Goal: Task Accomplishment & Management: Complete application form

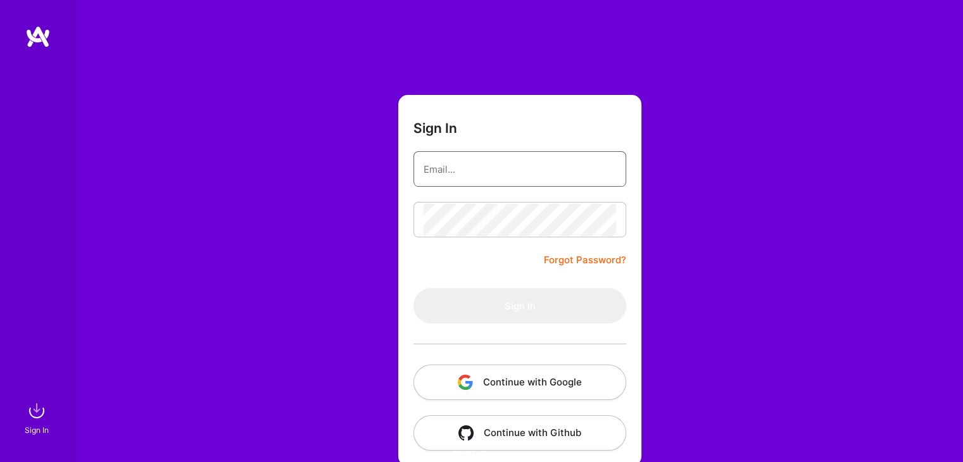
click at [529, 173] on input "email" at bounding box center [519, 169] width 192 height 32
type input "[EMAIL_ADDRESS][DOMAIN_NAME]"
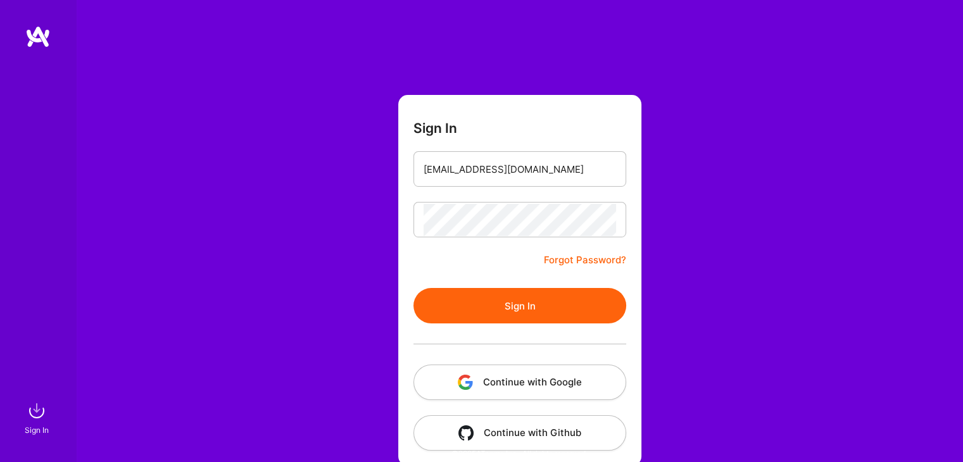
click at [532, 287] on form "Sign In [EMAIL_ADDRESS][DOMAIN_NAME] Forgot Password? Sign In Continue with Goo…" at bounding box center [519, 280] width 243 height 371
click at [531, 291] on button "Sign In" at bounding box center [519, 305] width 213 height 35
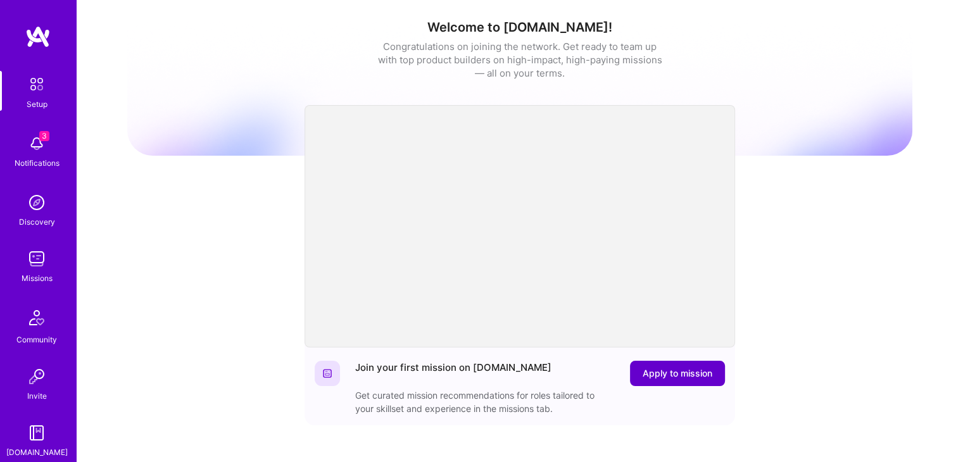
click at [694, 375] on span "Apply to mission" at bounding box center [678, 373] width 70 height 13
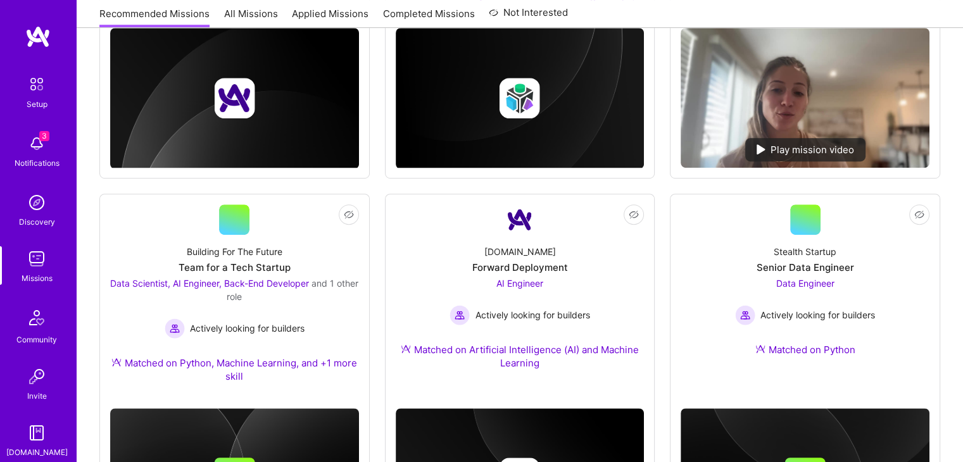
scroll to position [742, 0]
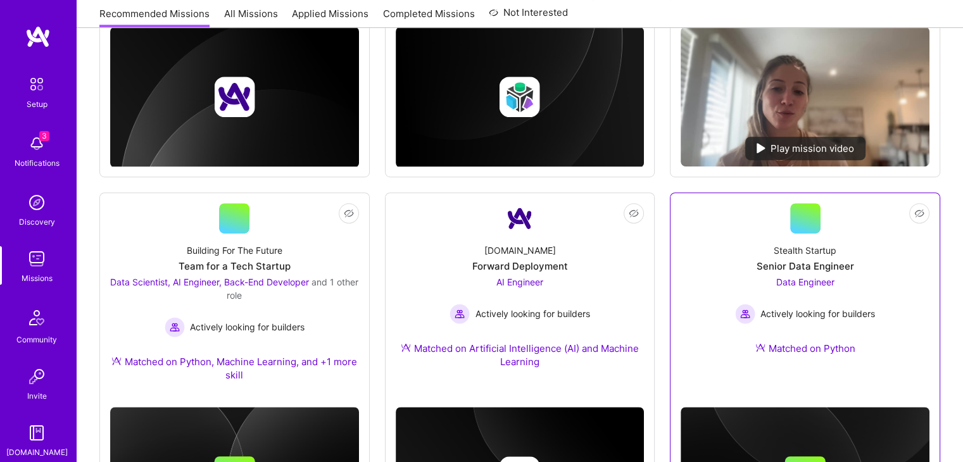
click at [851, 403] on div at bounding box center [805, 463] width 249 height 166
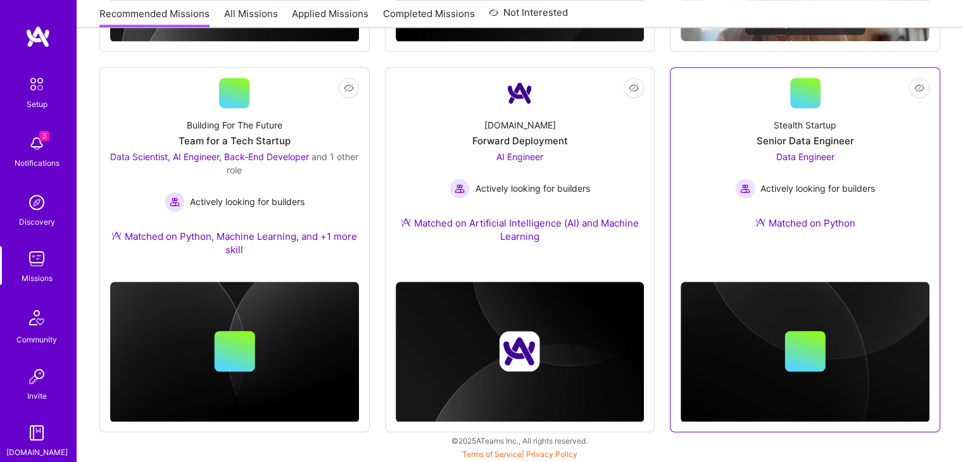
click at [817, 161] on div "Data Engineer Actively looking for builders" at bounding box center [805, 174] width 140 height 49
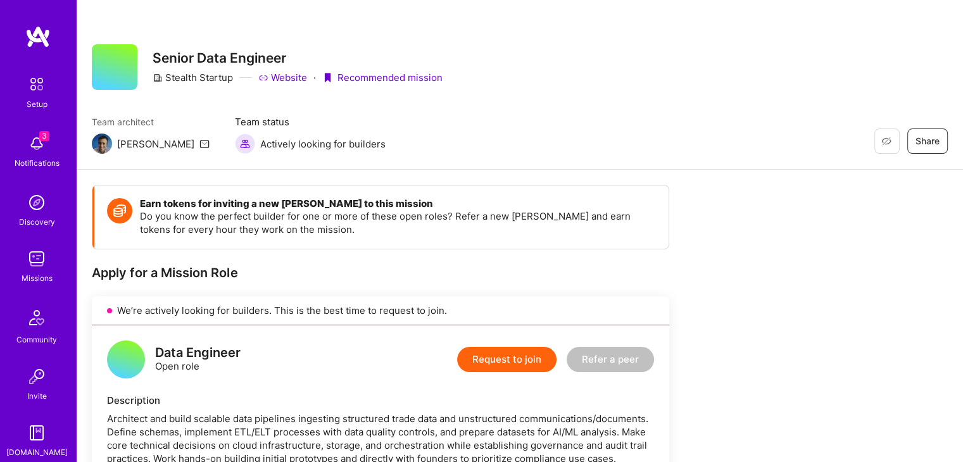
click at [527, 354] on button "Request to join" at bounding box center [506, 359] width 99 height 25
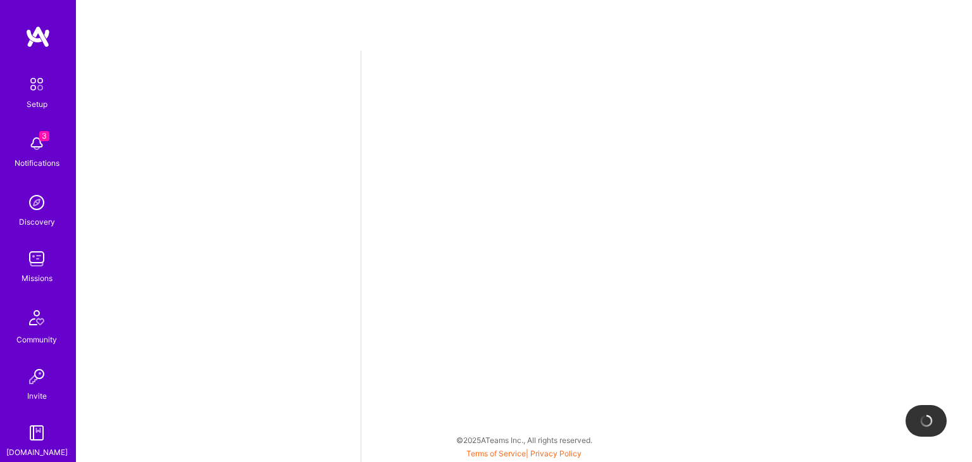
select select "US"
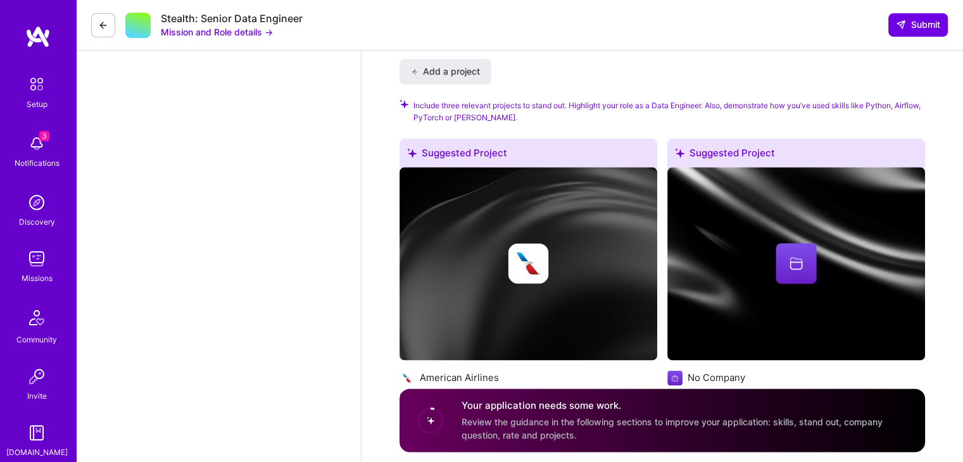
scroll to position [1592, 0]
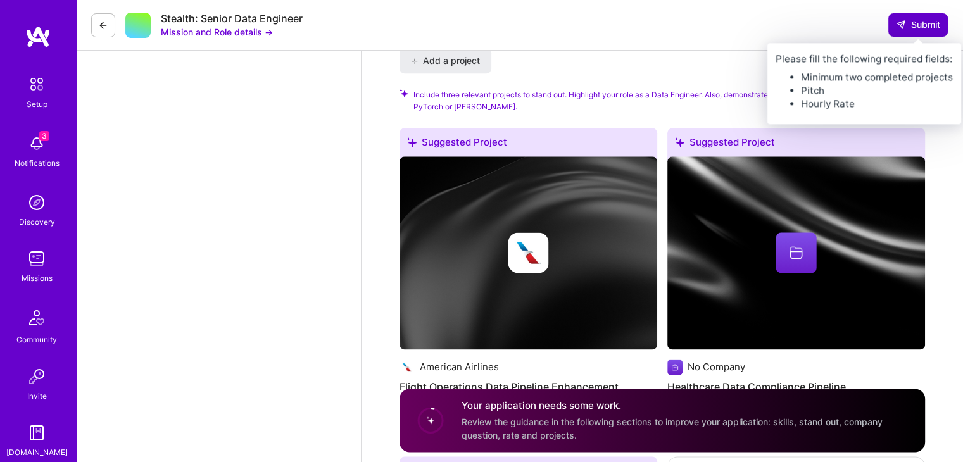
click at [932, 20] on span "Submit" at bounding box center [918, 24] width 44 height 13
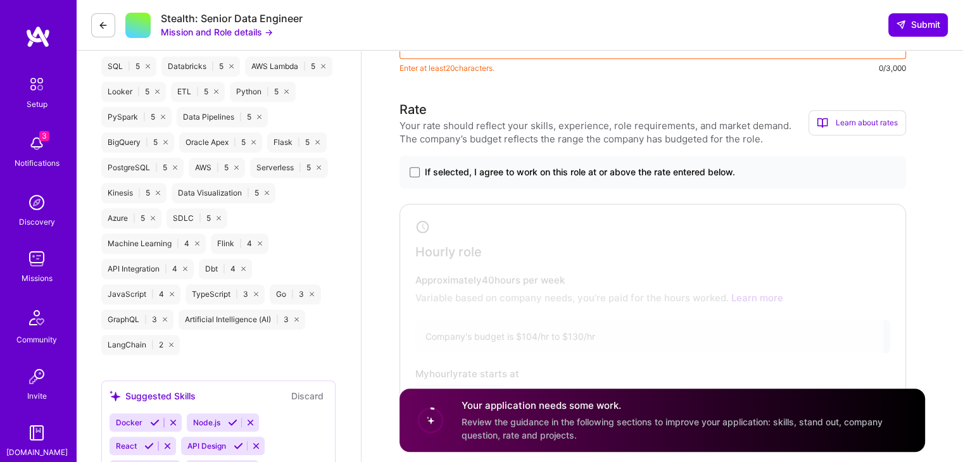
scroll to position [812, 0]
click at [605, 270] on div at bounding box center [643, 312] width 480 height 209
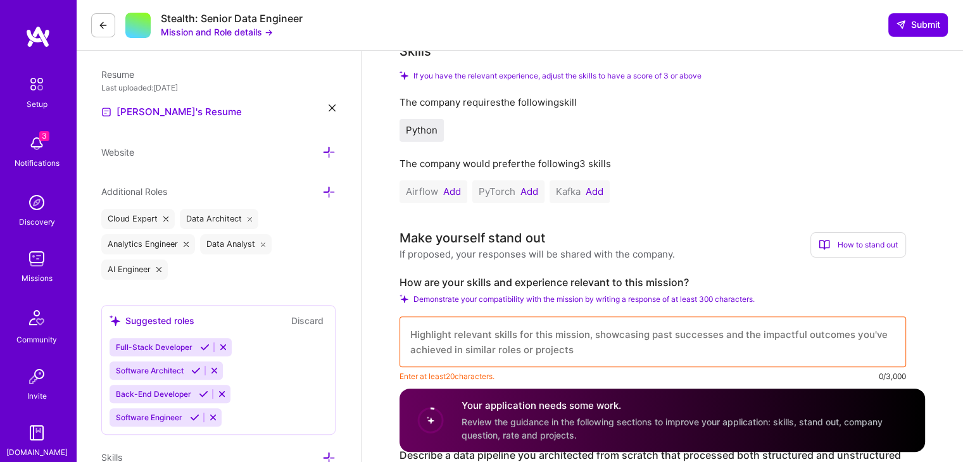
scroll to position [329, 0]
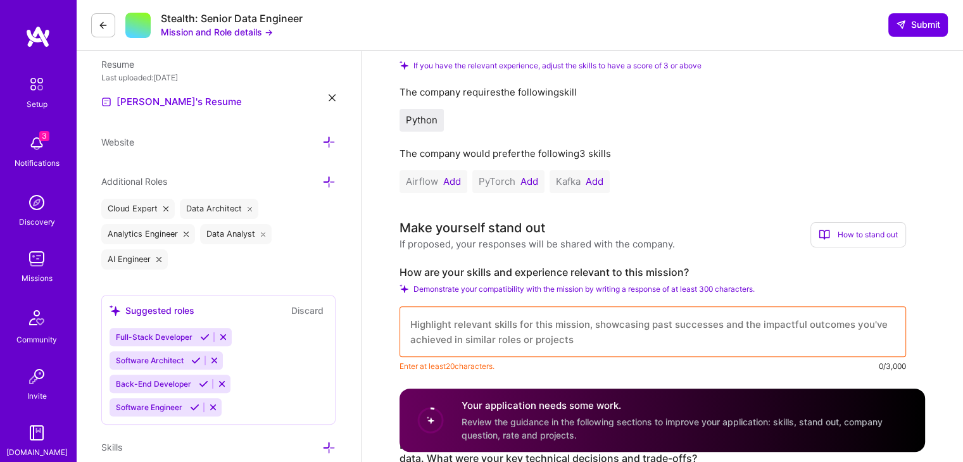
click at [504, 321] on textarea at bounding box center [652, 331] width 506 height 51
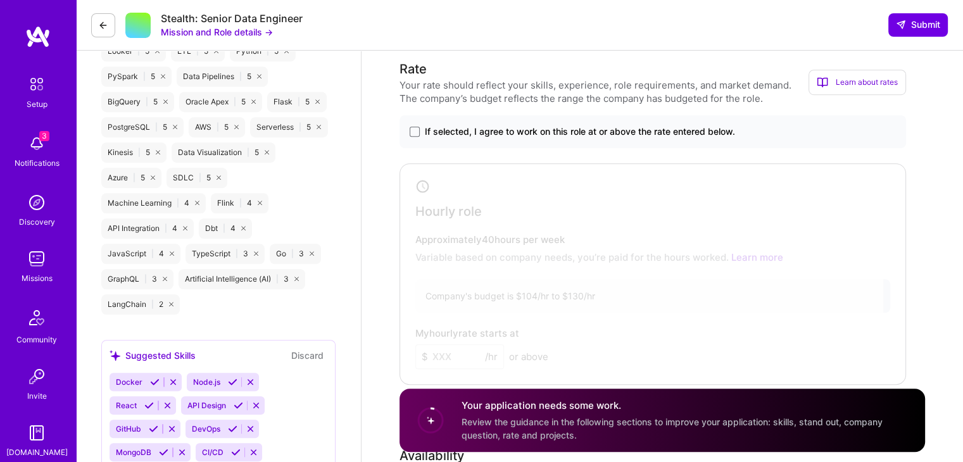
scroll to position [846, 0]
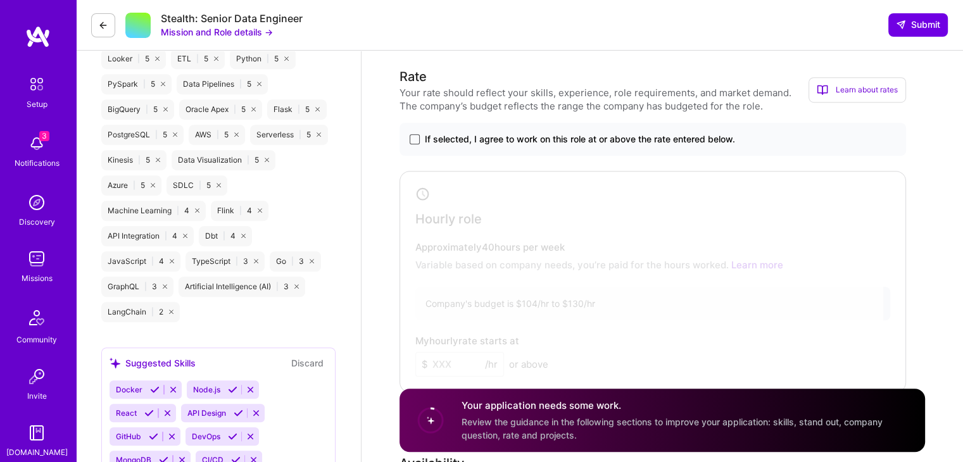
click at [412, 139] on span at bounding box center [415, 139] width 10 height 10
click at [0, 0] on input "If selected, I agree to work on this role at or above the rate entered below." at bounding box center [0, 0] width 0 height 0
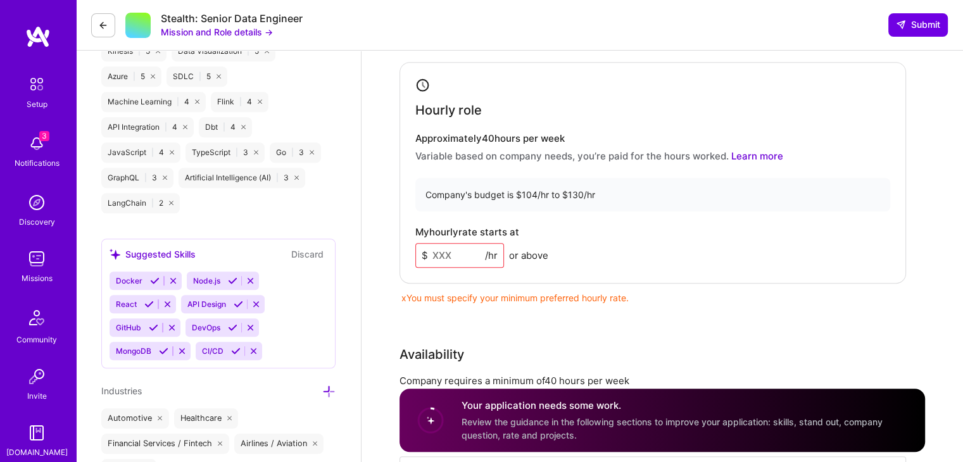
scroll to position [962, 0]
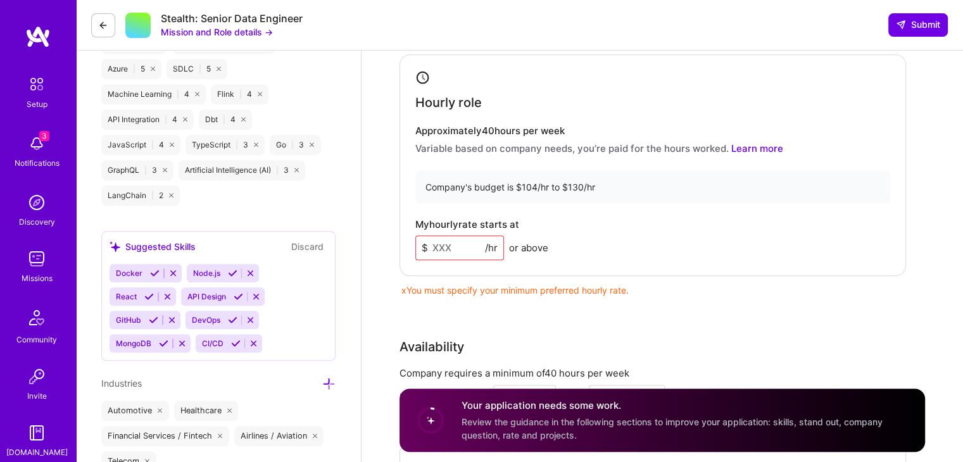
click at [433, 241] on input at bounding box center [459, 247] width 89 height 25
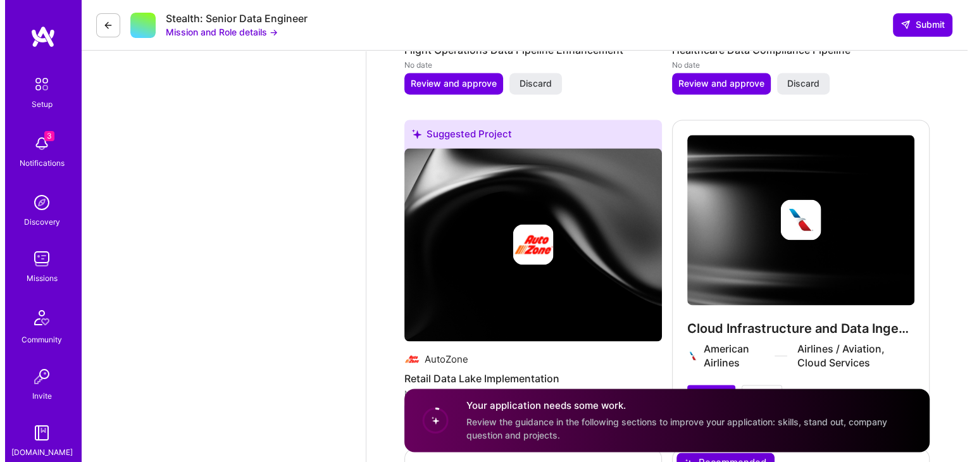
scroll to position [1932, 0]
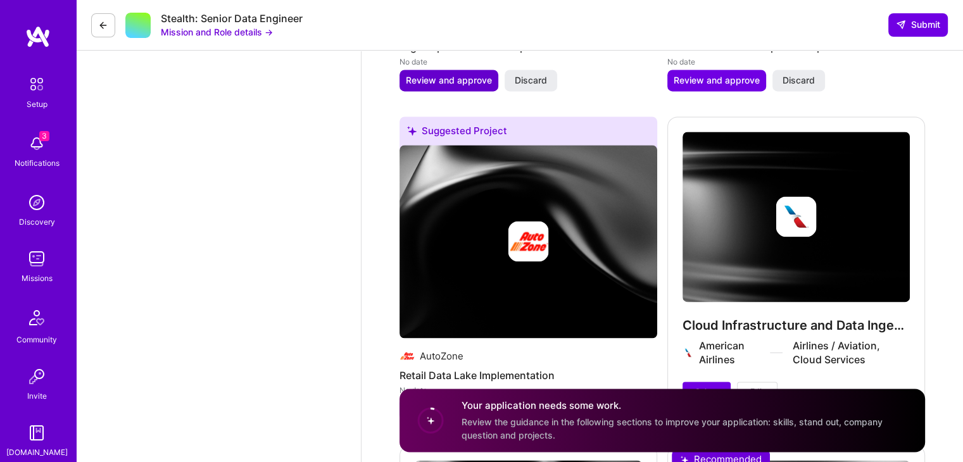
type input "115"
click at [454, 79] on span "Review and approve" at bounding box center [449, 80] width 86 height 13
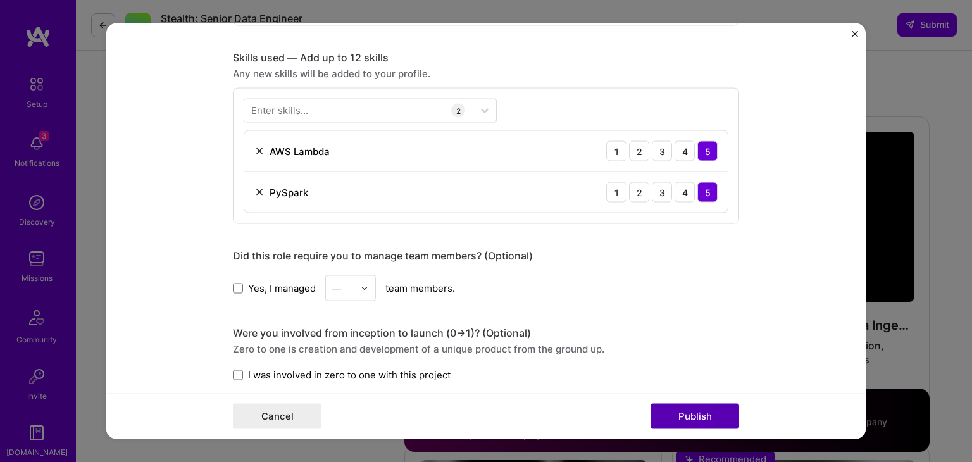
scroll to position [624, 0]
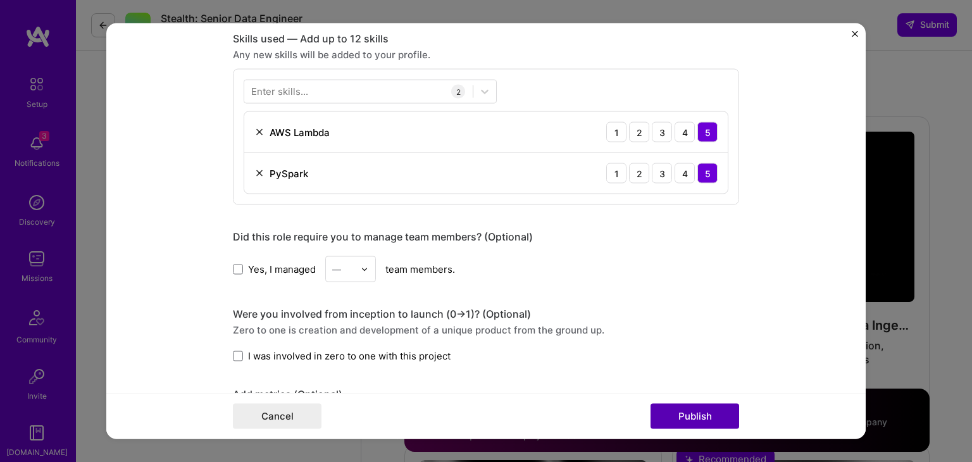
click at [690, 414] on button "Publish" at bounding box center [695, 416] width 89 height 25
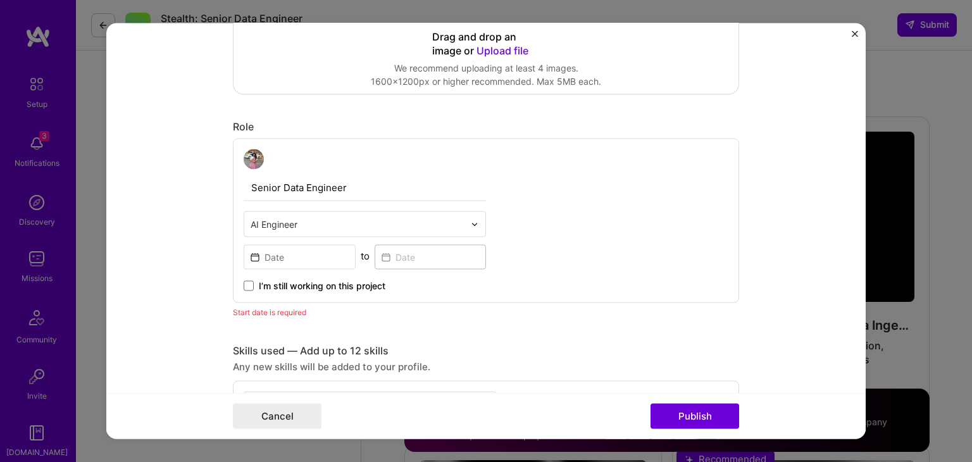
scroll to position [316, 0]
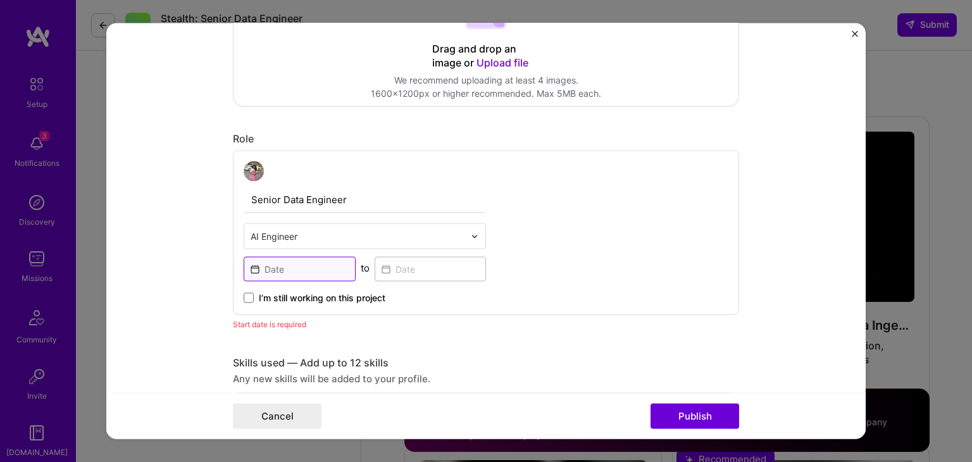
click at [306, 279] on input at bounding box center [300, 269] width 112 height 25
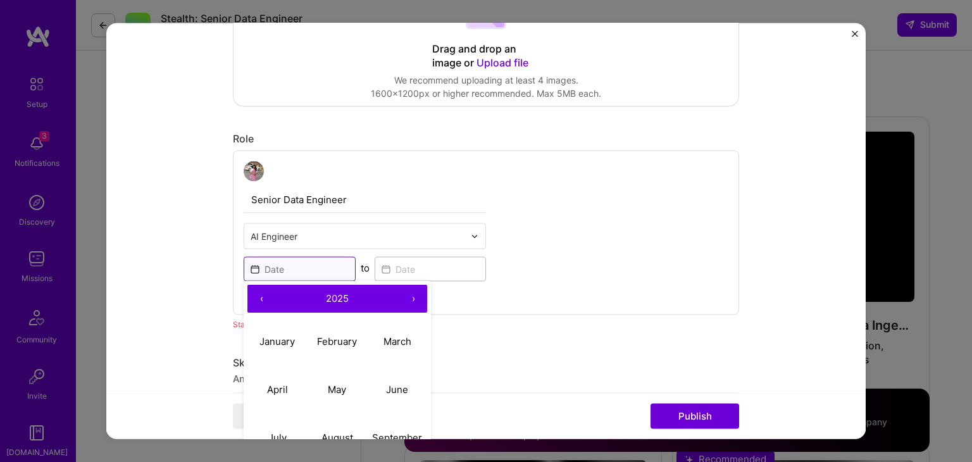
click at [244, 277] on input at bounding box center [300, 269] width 112 height 25
click at [256, 298] on button "‹" at bounding box center [262, 299] width 28 height 28
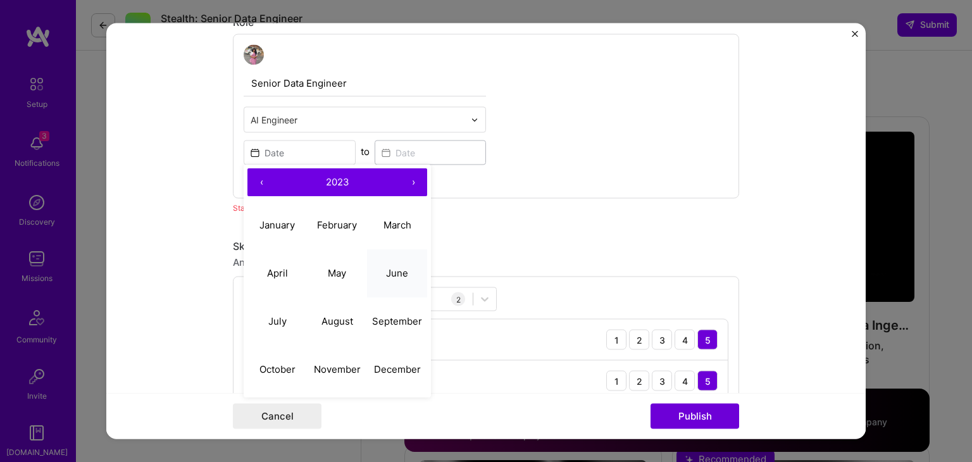
scroll to position [437, 0]
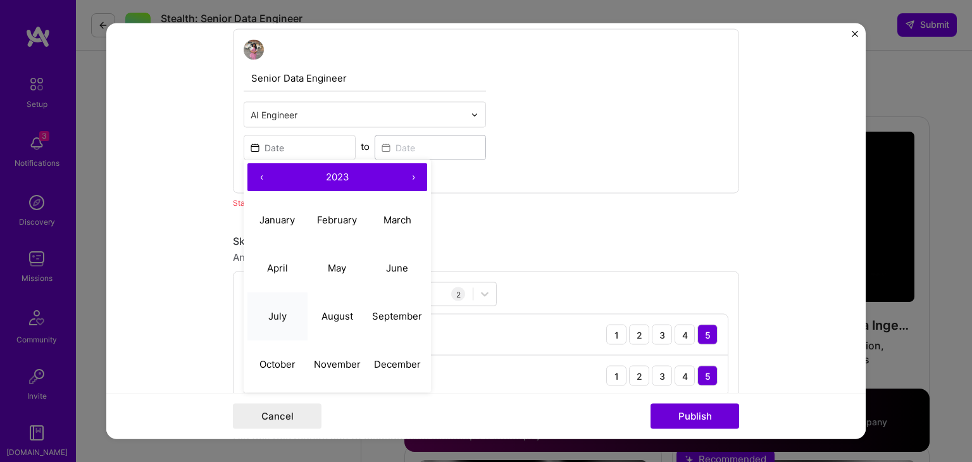
click at [269, 318] on abbr "July" at bounding box center [277, 316] width 18 height 12
type input "[DATE]"
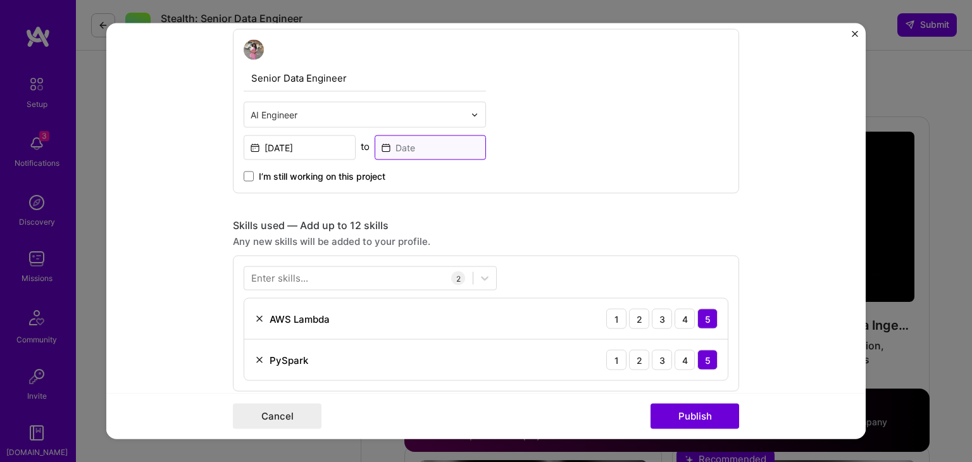
click at [405, 141] on input at bounding box center [431, 147] width 112 height 25
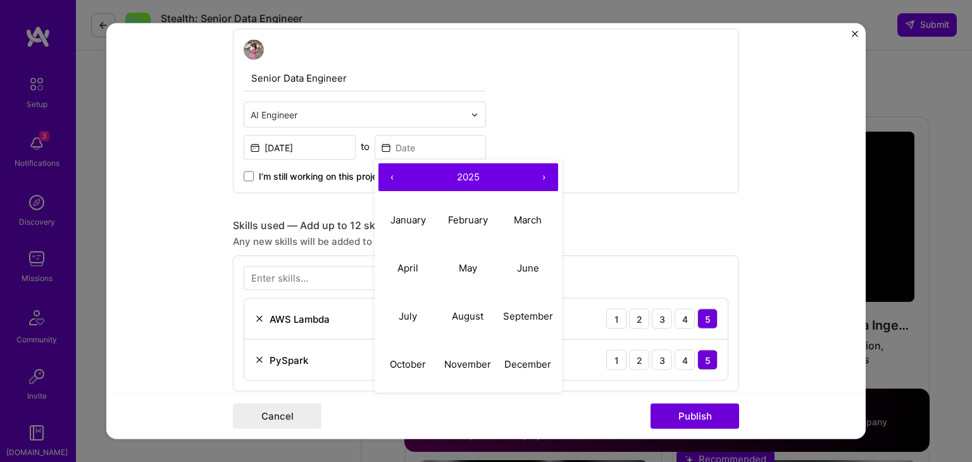
click at [391, 179] on button "‹" at bounding box center [393, 178] width 28 height 28
click at [452, 320] on abbr "August" at bounding box center [468, 316] width 32 height 12
type input "[DATE]"
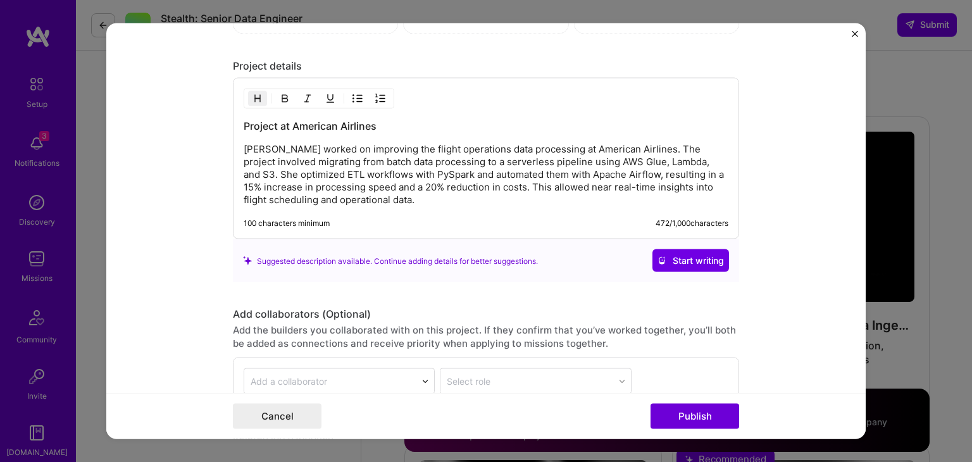
scroll to position [1118, 0]
click at [705, 408] on button "Publish" at bounding box center [695, 416] width 89 height 25
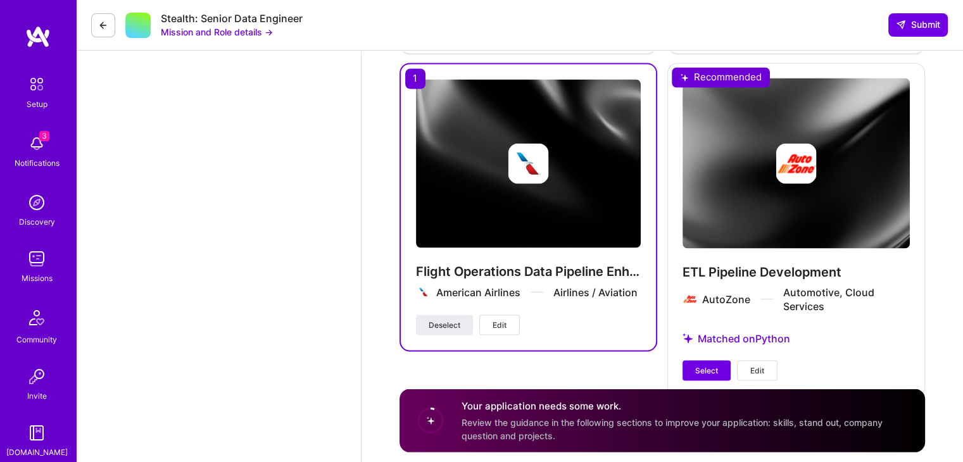
scroll to position [2299, 0]
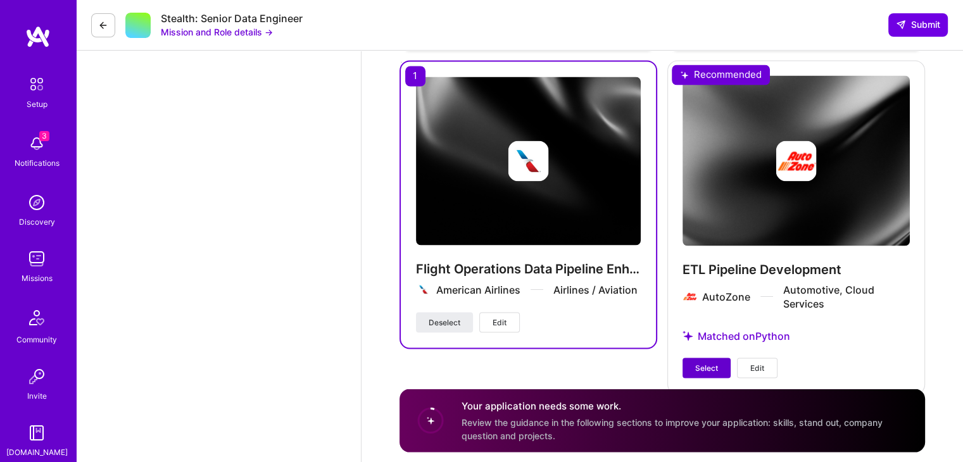
click at [696, 358] on button "Select" at bounding box center [706, 368] width 48 height 20
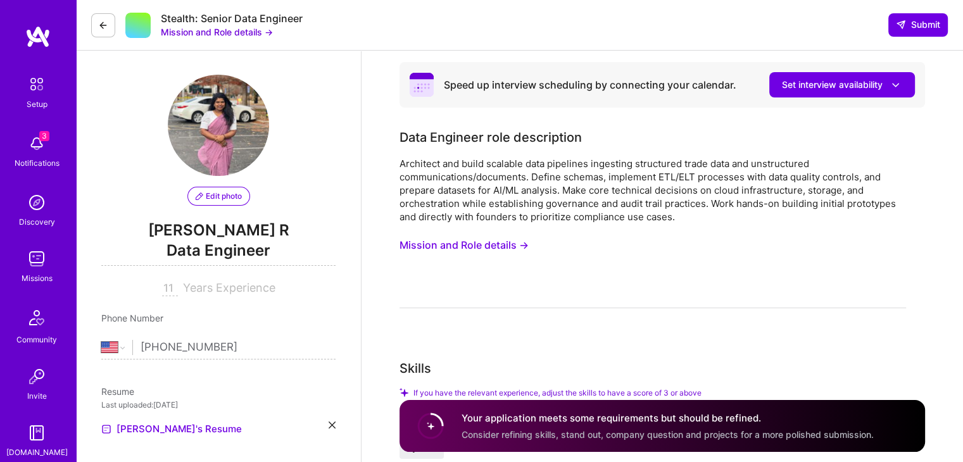
scroll to position [0, 0]
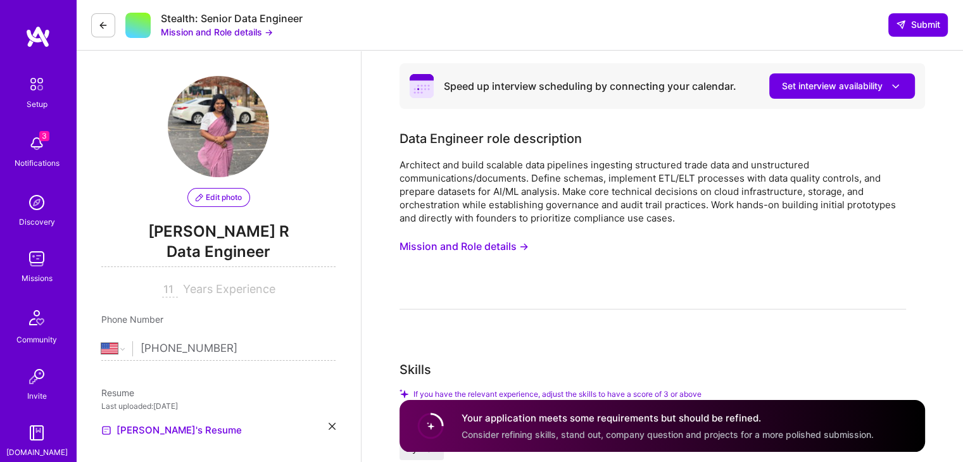
click at [517, 249] on button "Mission and Role details →" at bounding box center [463, 246] width 129 height 23
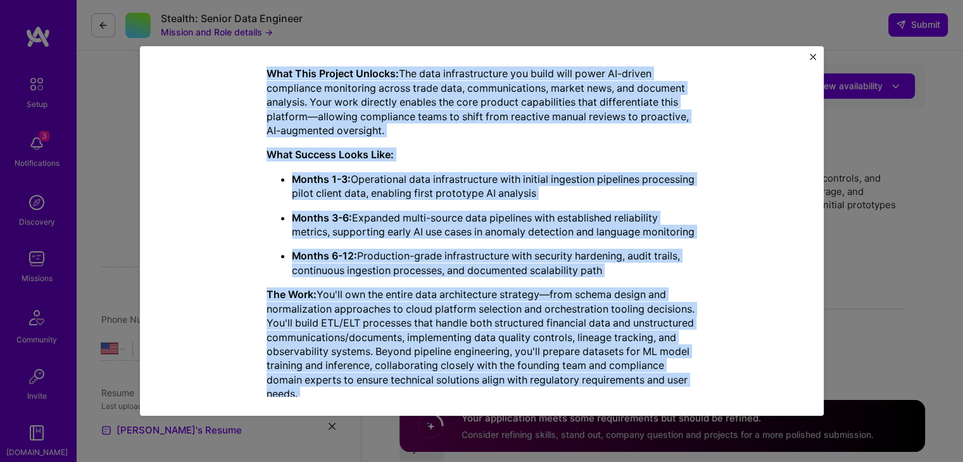
scroll to position [537, 0]
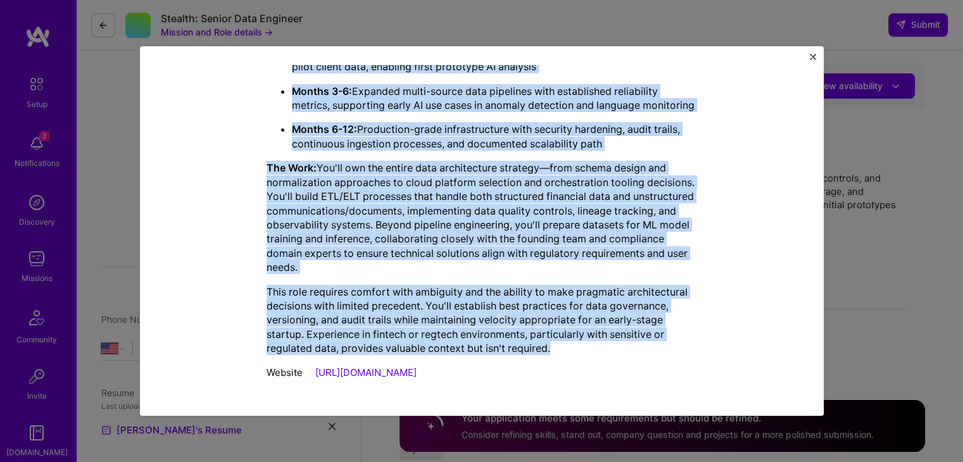
drag, startPoint x: 256, startPoint y: 125, endPoint x: 668, endPoint y: 350, distance: 470.2
copy div "Lore Ipsumdol sita consectetur Adipiscin eli seddo eiusmodt inci utlaboree dolo…"
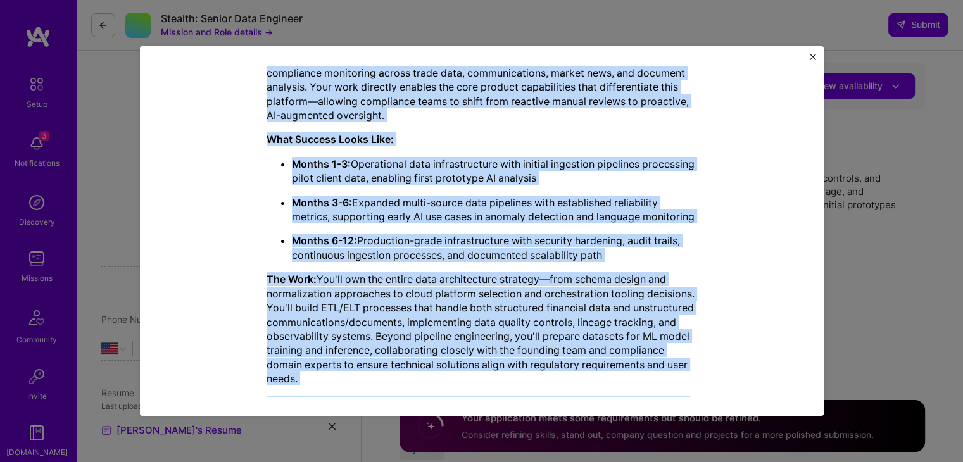
scroll to position [403, 0]
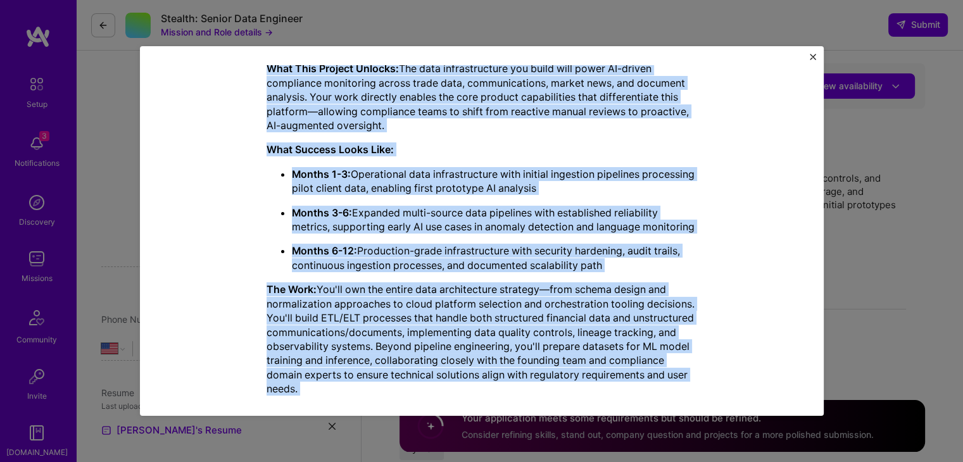
click at [810, 52] on div "Mission Description and Role Details Data Engineer role description Architect a…" at bounding box center [482, 231] width 684 height 370
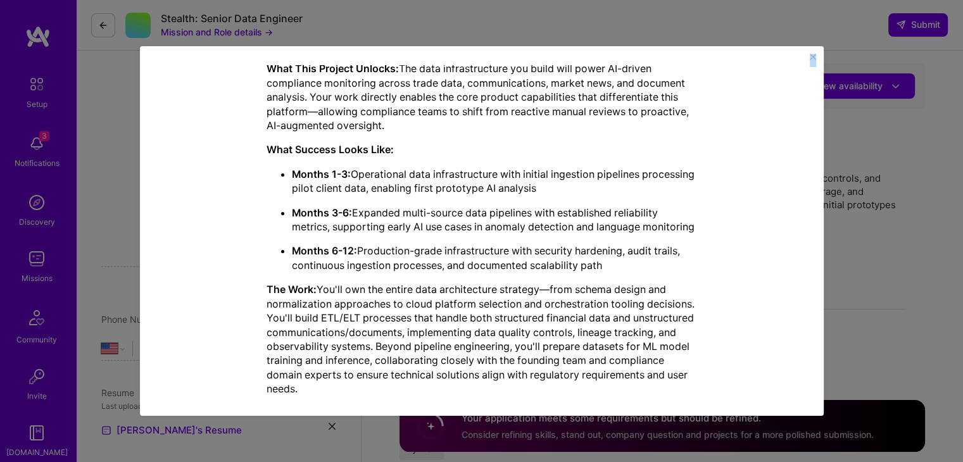
drag, startPoint x: 815, startPoint y: 51, endPoint x: 813, endPoint y: 61, distance: 10.3
click at [813, 61] on div "Mission Description and Role Details Data Engineer role description Architect a…" at bounding box center [482, 231] width 684 height 370
click at [813, 61] on button "Close" at bounding box center [813, 60] width 6 height 13
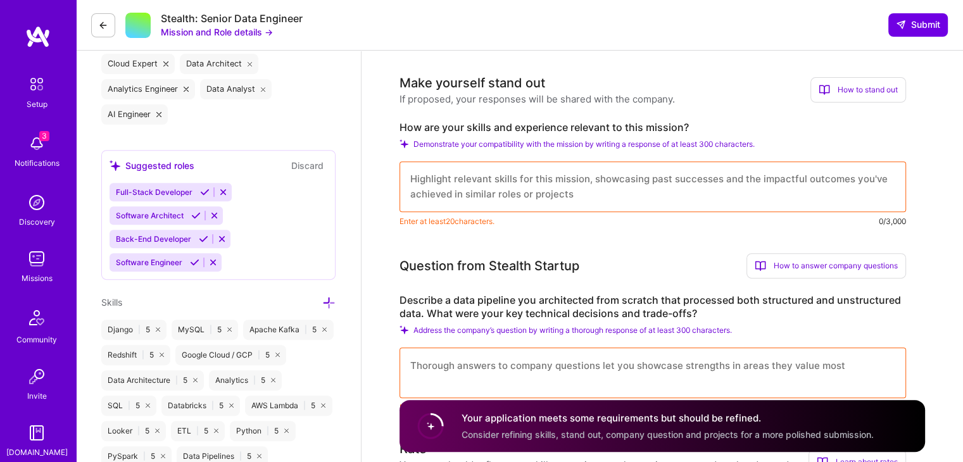
scroll to position [475, 0]
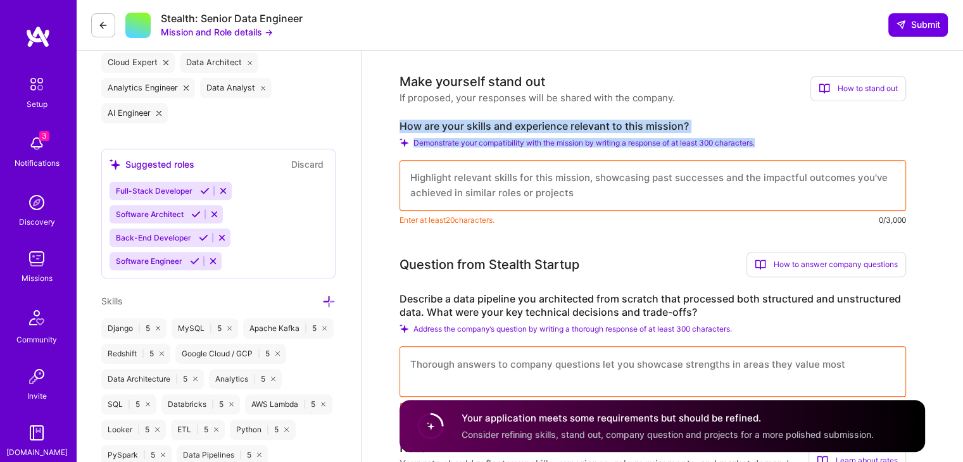
drag, startPoint x: 383, startPoint y: 114, endPoint x: 780, endPoint y: 135, distance: 397.5
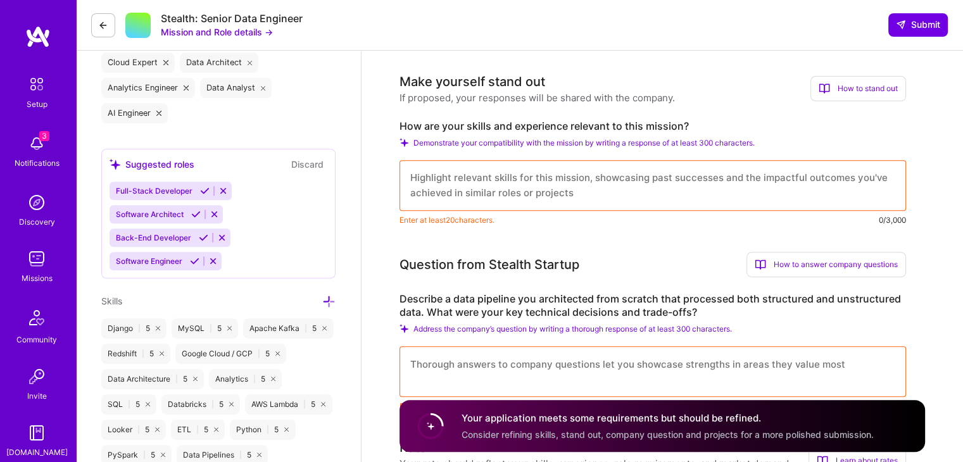
click at [802, 149] on div "How are your skills and experience relevant to this mission? Demonstrate your c…" at bounding box center [652, 173] width 506 height 107
click at [699, 142] on span "Demonstrate your compatibility with the mission by writing a response of at lea…" at bounding box center [583, 142] width 341 height 9
click at [408, 138] on div "Demonstrate your compatibility with the mission by writing a response of at lea…" at bounding box center [652, 142] width 506 height 9
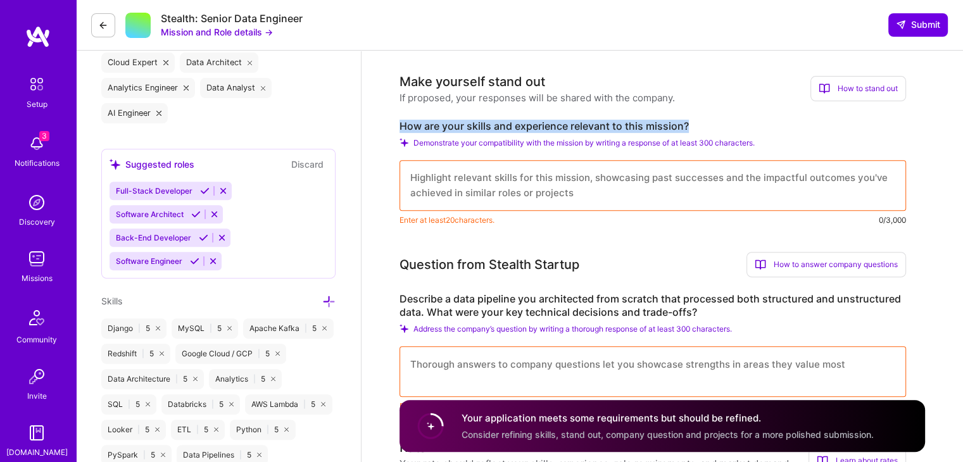
drag, startPoint x: 694, startPoint y: 124, endPoint x: 392, endPoint y: 125, distance: 301.3
copy label "How are your skills and experience relevant to this mission?"
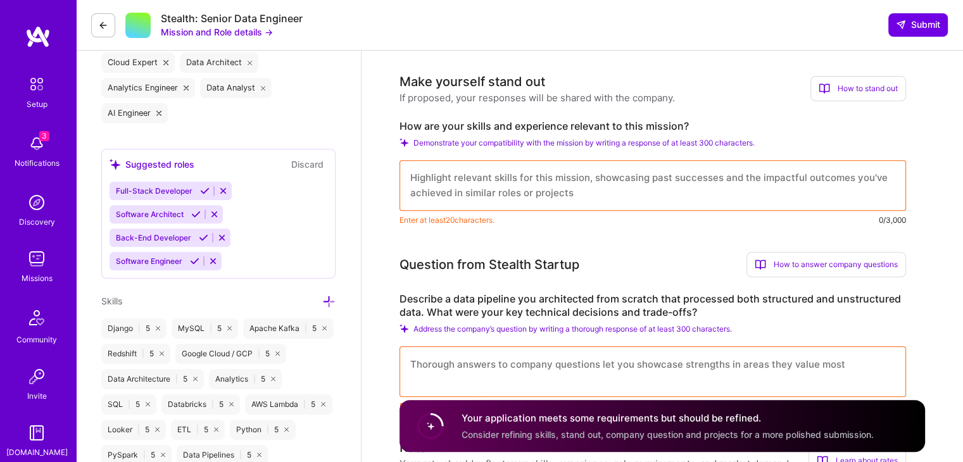
scroll to position [0, 0]
click at [503, 192] on textarea at bounding box center [652, 185] width 506 height 51
paste textarea "“Lore ipsumdo si ametc adip elit se doei te inci utlab et dol magnaaliquae ad m…"
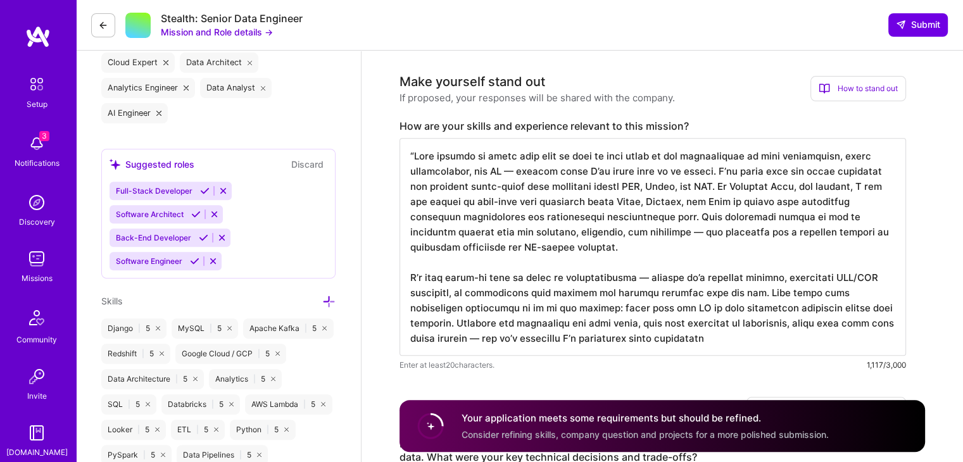
click at [511, 168] on textarea at bounding box center [652, 247] width 506 height 218
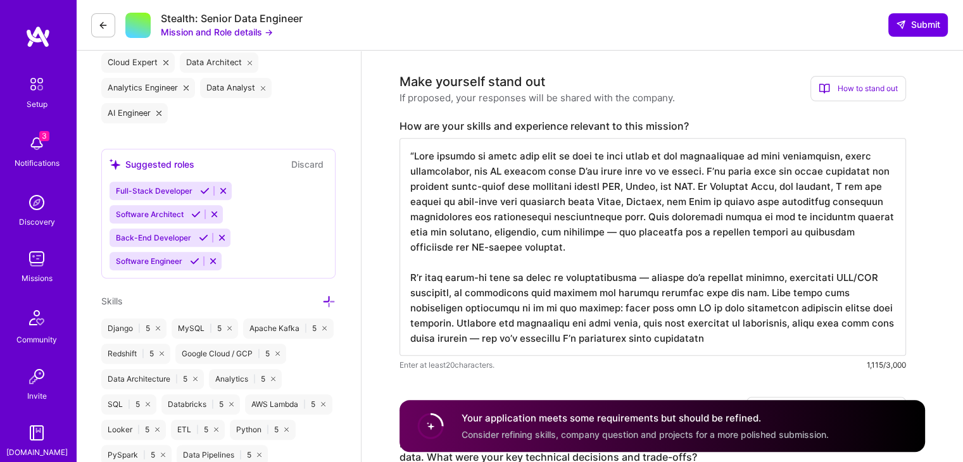
click at [656, 229] on textarea at bounding box center [652, 247] width 506 height 218
click at [643, 229] on textarea at bounding box center [652, 247] width 506 height 218
click at [648, 277] on textarea at bounding box center [652, 247] width 506 height 218
click at [456, 336] on textarea at bounding box center [652, 247] width 506 height 218
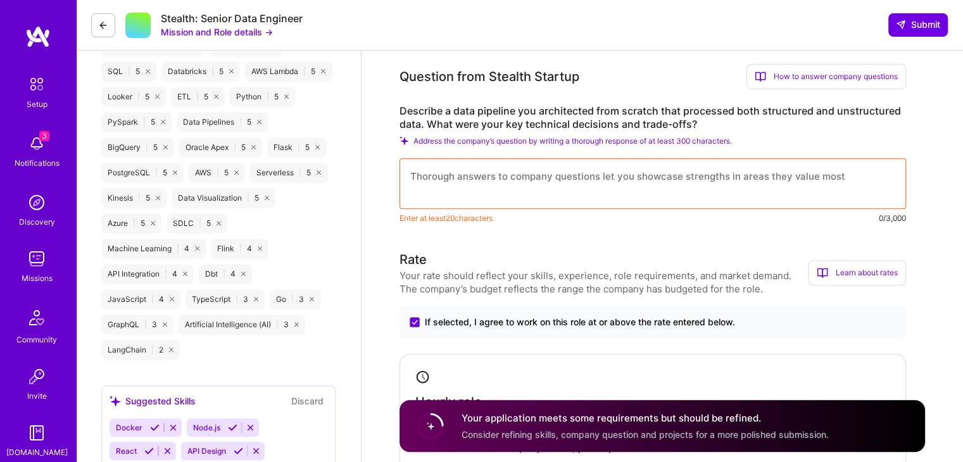
scroll to position [815, 0]
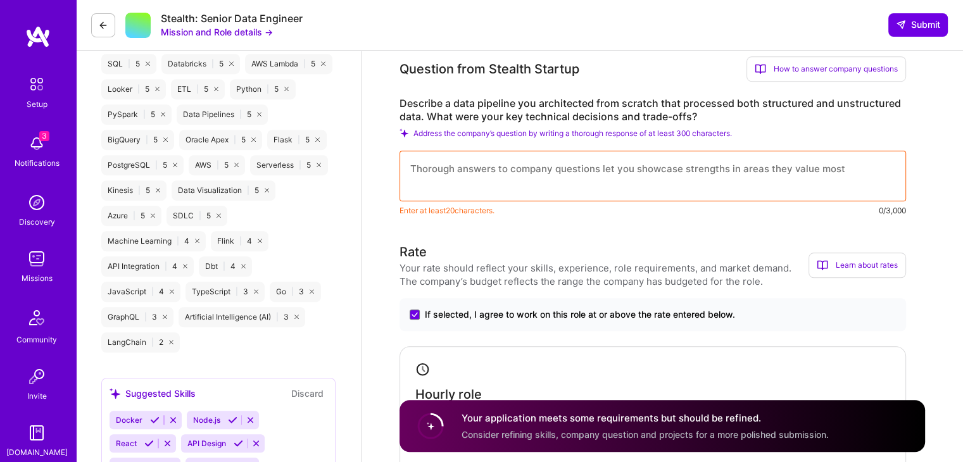
type textarea "“Lore ipsumdo si ametc adip elit se doei te inci utlab et dol magnaaliquae ad m…"
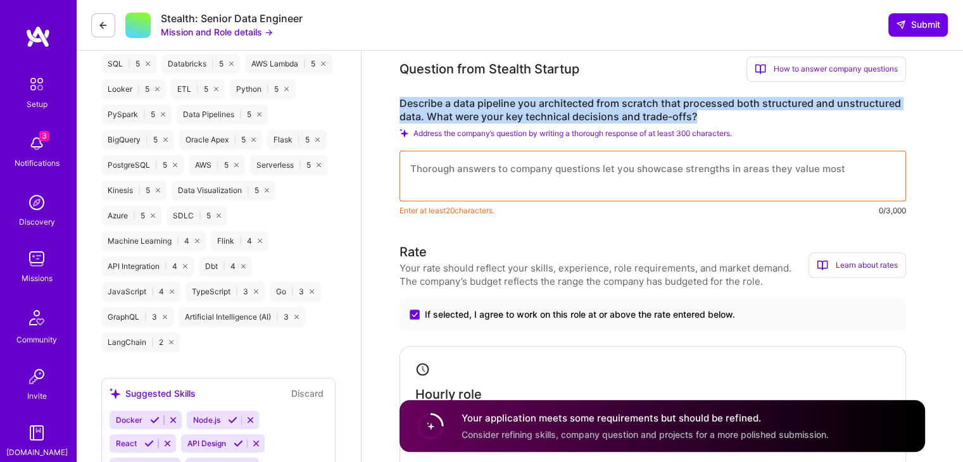
drag, startPoint x: 399, startPoint y: 96, endPoint x: 762, endPoint y: 118, distance: 362.8
click at [762, 118] on div "Question from Stealth Startup How to answer company questions Mastering company…" at bounding box center [652, 136] width 506 height 161
copy label "Describe a data pipeline you architected from scratch that processed both struc…"
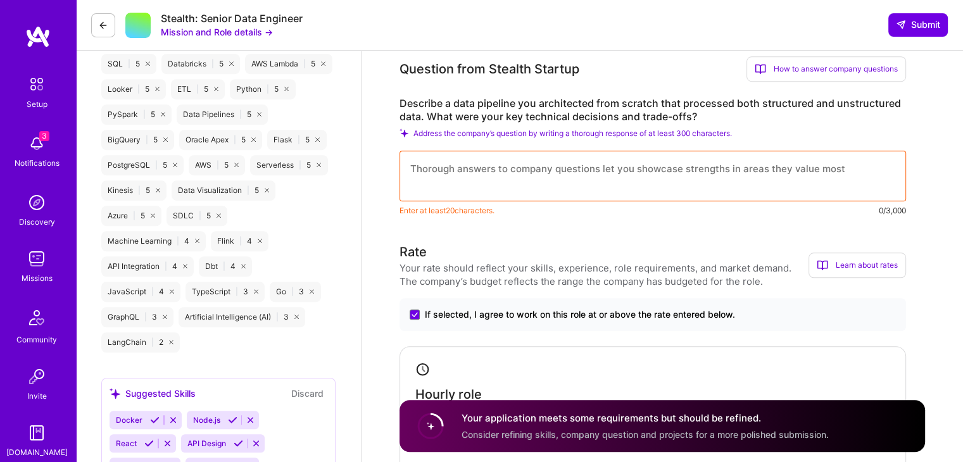
click at [528, 172] on textarea at bounding box center [652, 176] width 506 height 51
paste textarea "Lor ip dol sita consectet adipiscin E seddo eius tempori utl et Dolorema Aliq. …"
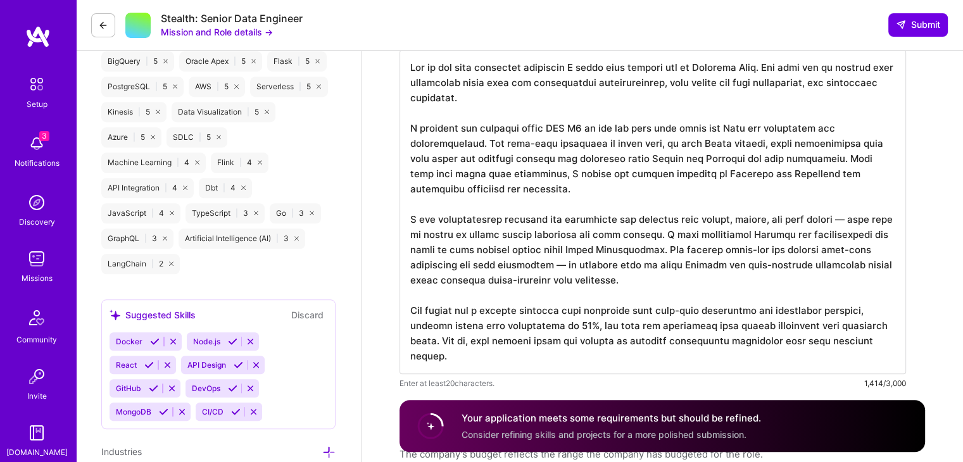
scroll to position [894, 0]
click at [560, 263] on textarea at bounding box center [652, 212] width 506 height 324
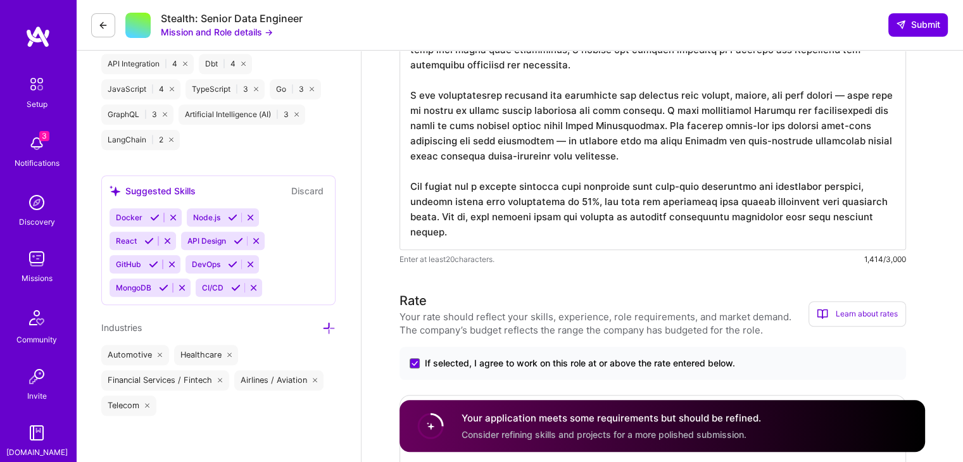
scroll to position [1119, 0]
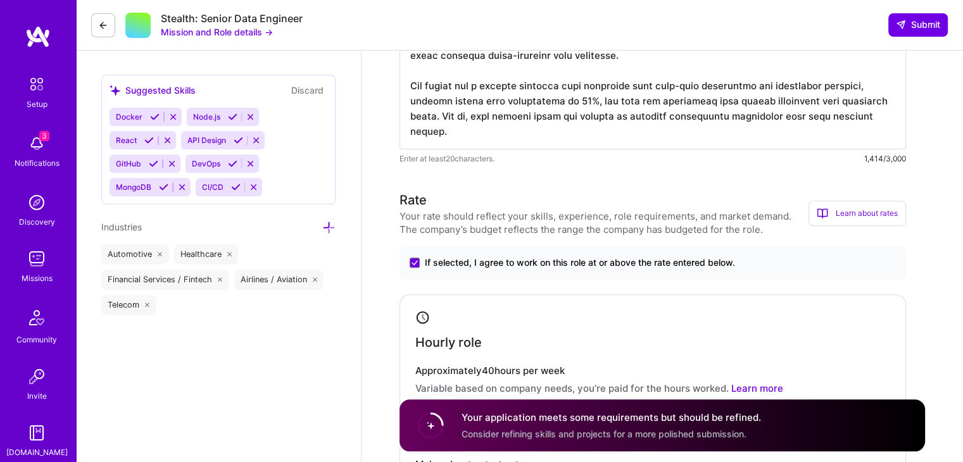
drag, startPoint x: 408, startPoint y: 90, endPoint x: 501, endPoint y: 136, distance: 103.9
paste textarea "loremip dol sitametco adip elitseddo E temporincid utla etdolor mag al Enimadmi…"
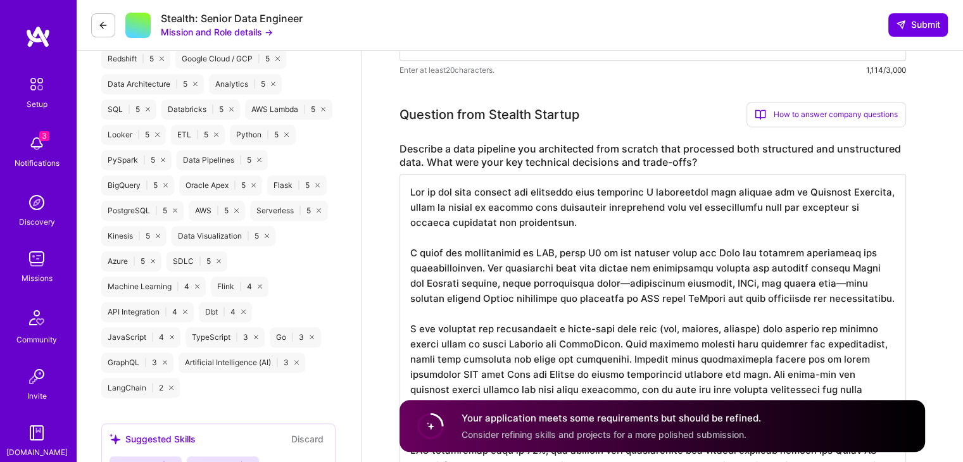
scroll to position [762, 0]
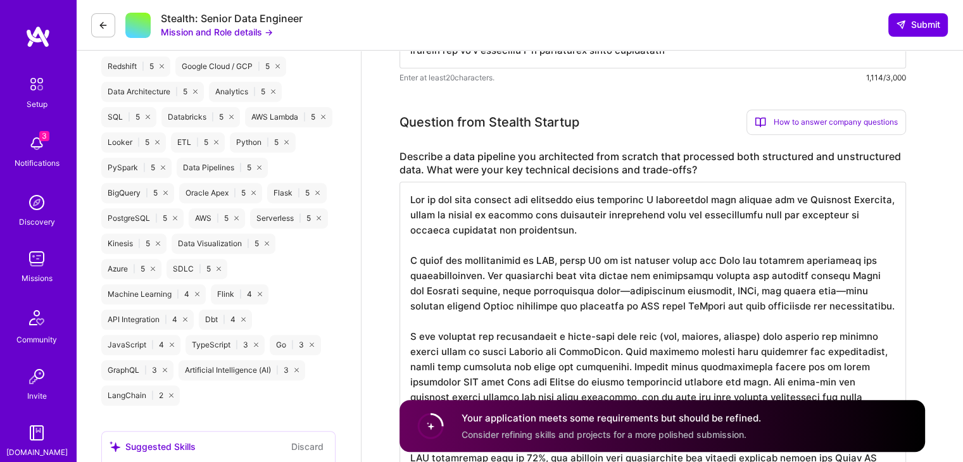
click at [621, 292] on textarea at bounding box center [652, 351] width 506 height 339
click at [862, 289] on textarea at bounding box center [652, 351] width 506 height 339
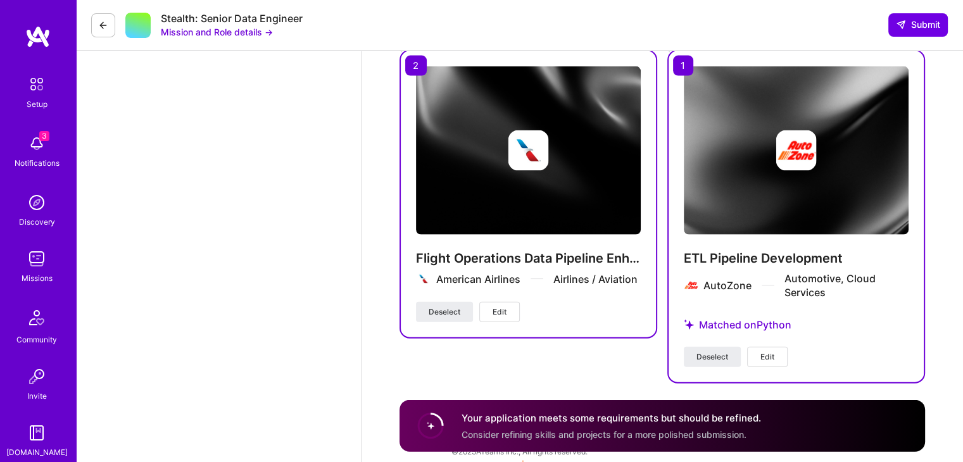
scroll to position [2731, 0]
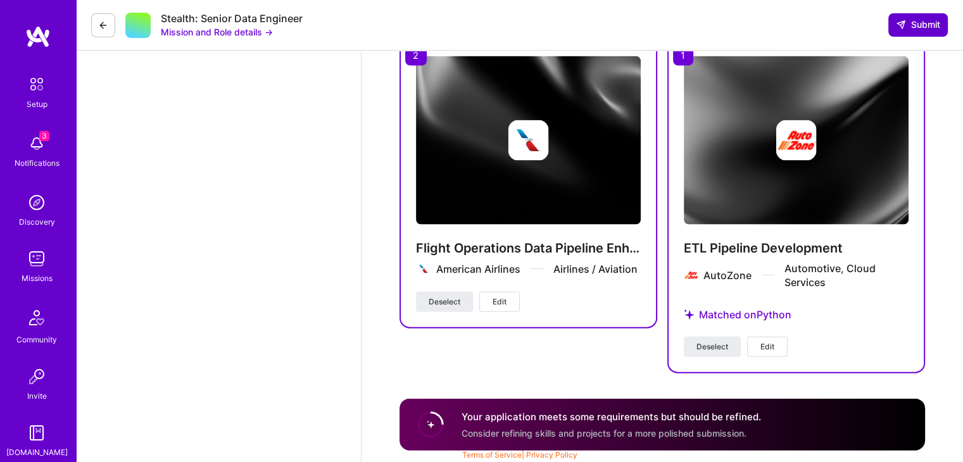
type textarea "One of the most complex and rewarding data pipelines I architected from scratch…"
click at [906, 23] on span "Submit" at bounding box center [918, 24] width 44 height 13
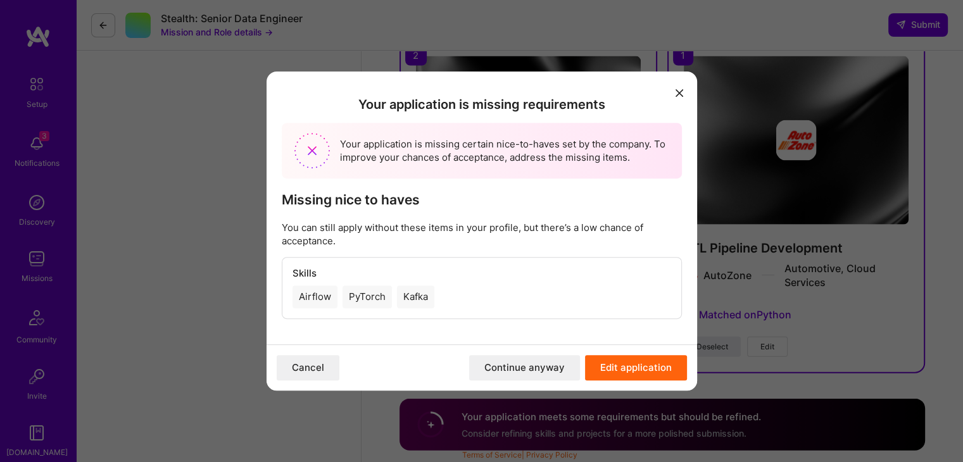
click at [310, 297] on div "Airflow" at bounding box center [314, 296] width 45 height 23
click at [618, 365] on button "Edit application" at bounding box center [636, 367] width 102 height 25
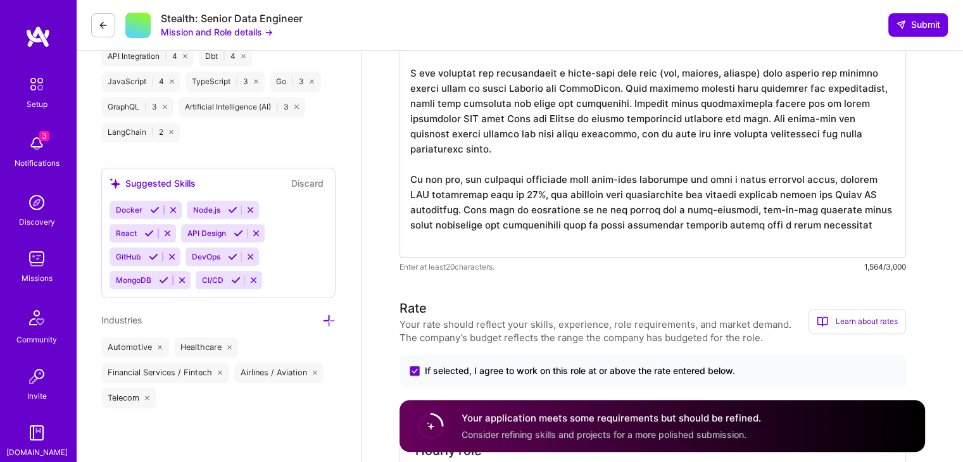
scroll to position [1026, 0]
click at [153, 204] on icon at bounding box center [154, 208] width 9 height 9
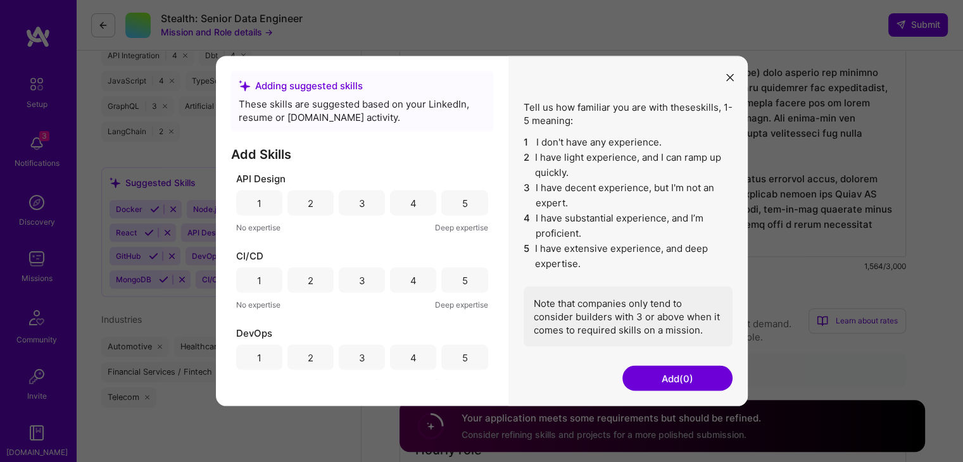
click at [468, 205] on div "5" at bounding box center [464, 203] width 46 height 25
click at [448, 289] on div "5" at bounding box center [464, 280] width 46 height 25
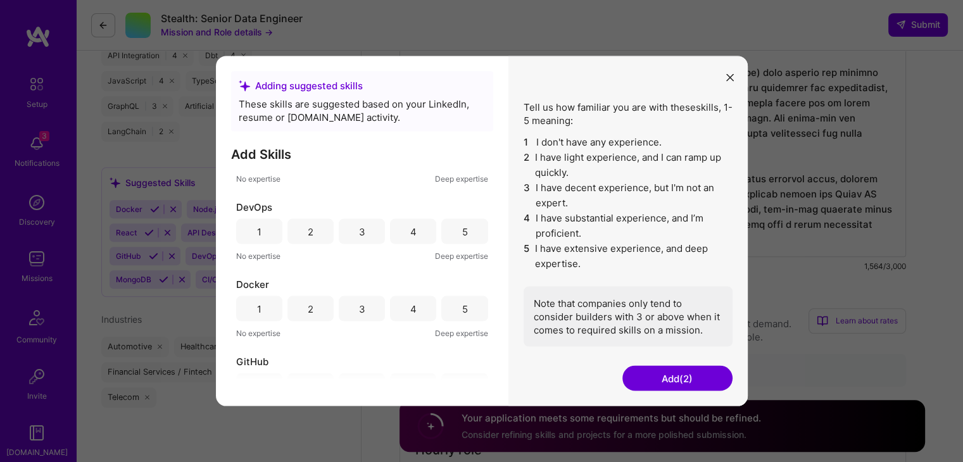
click at [399, 231] on div "4" at bounding box center [413, 231] width 46 height 25
click at [458, 315] on div "5" at bounding box center [464, 308] width 46 height 25
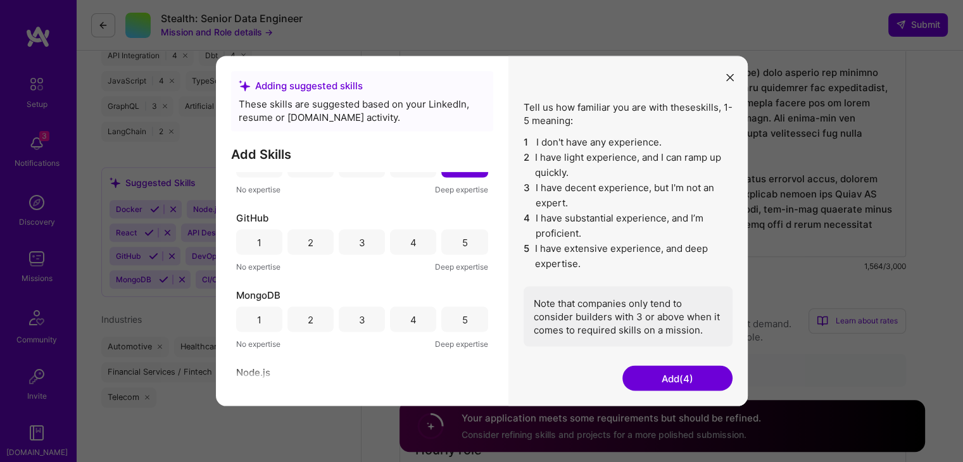
scroll to position [292, 0]
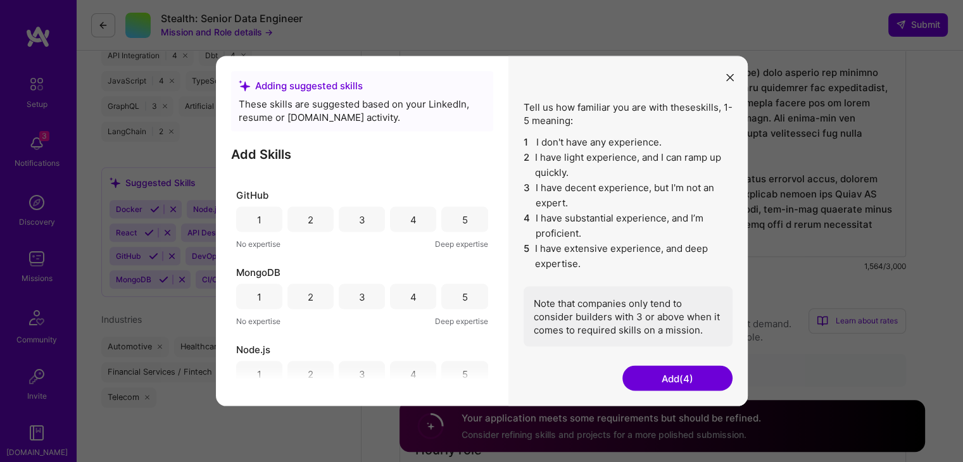
click at [405, 216] on div "4" at bounding box center [413, 219] width 46 height 25
click at [410, 296] on div "4" at bounding box center [413, 296] width 6 height 13
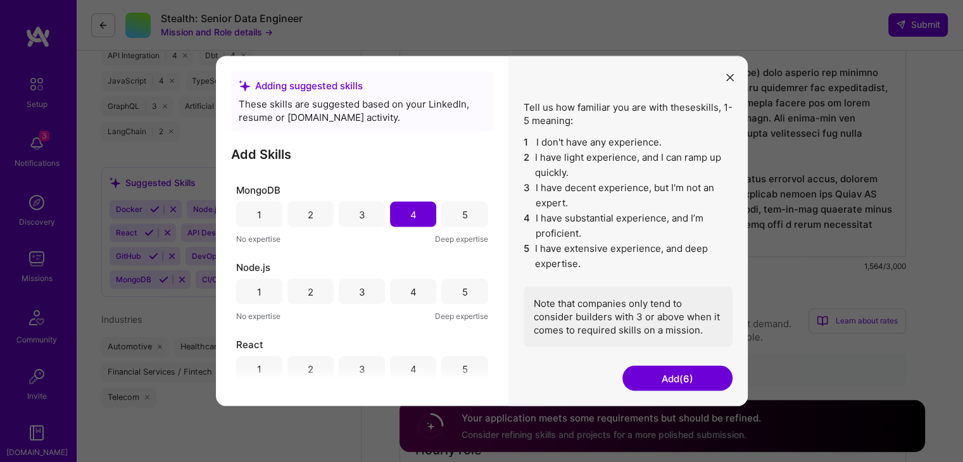
scroll to position [395, 0]
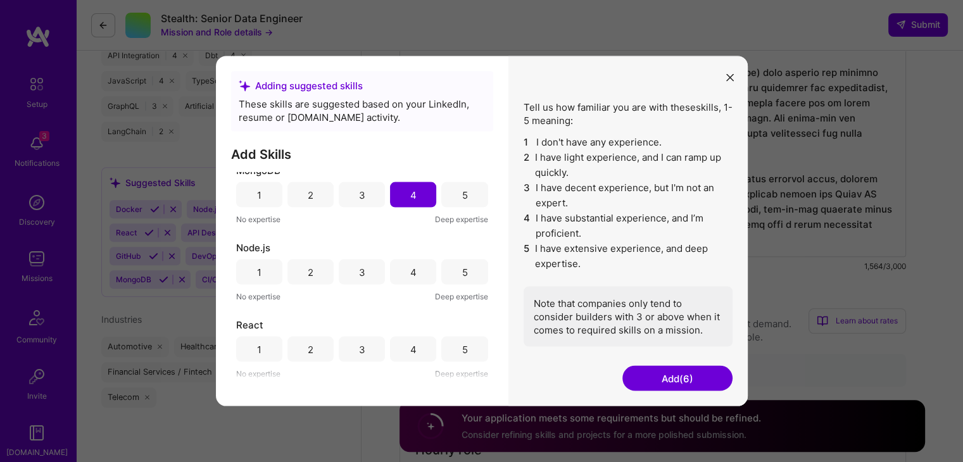
click at [410, 273] on div "4" at bounding box center [413, 271] width 6 height 13
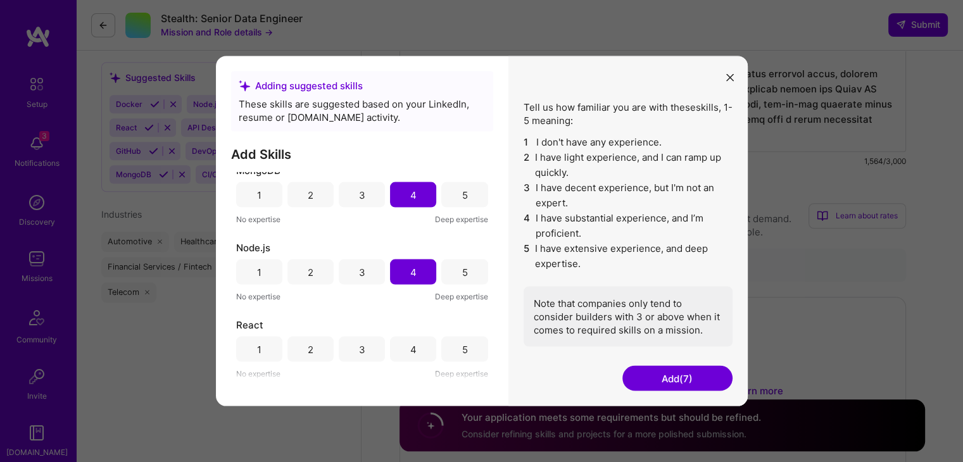
click at [411, 356] on div "4" at bounding box center [413, 349] width 46 height 25
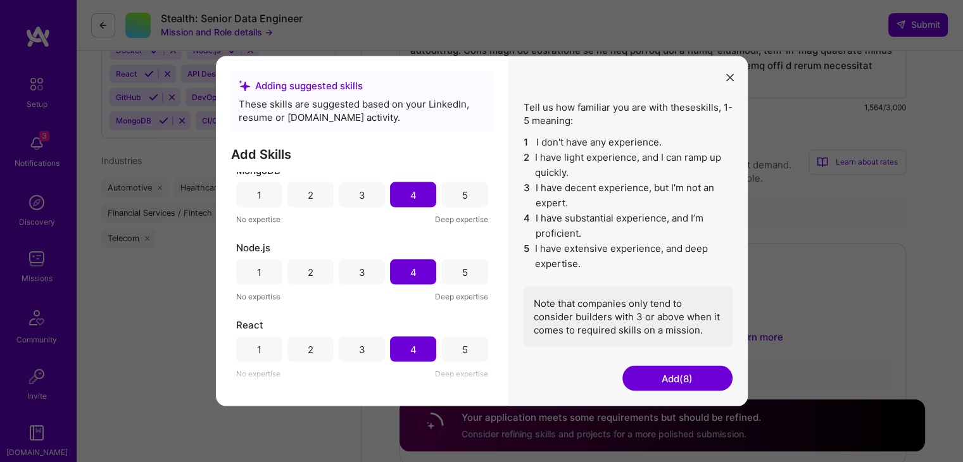
scroll to position [1184, 0]
click at [687, 384] on button "Add (8)" at bounding box center [677, 378] width 110 height 25
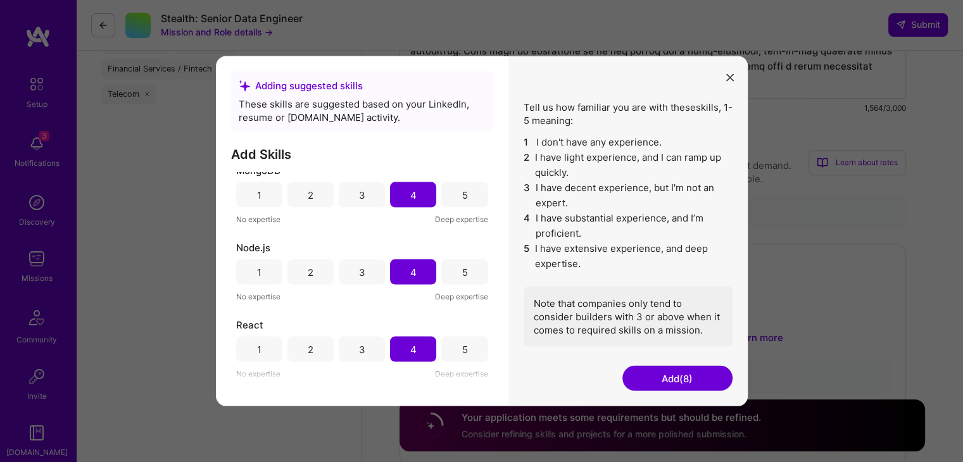
click at [675, 387] on button "Add (8)" at bounding box center [677, 378] width 110 height 25
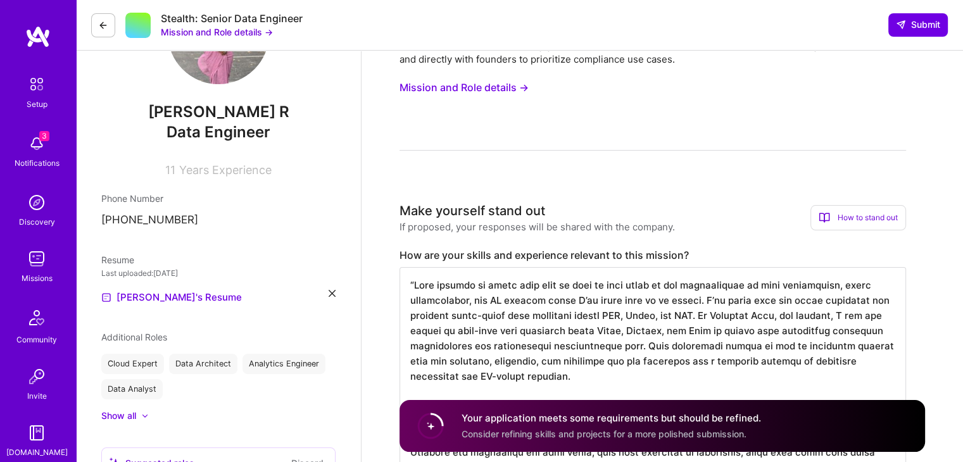
scroll to position [0, 0]
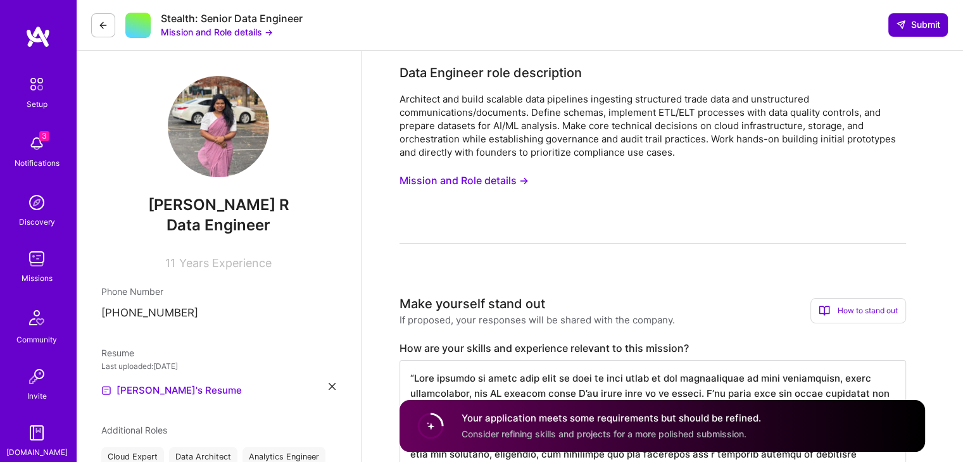
click at [918, 22] on span "Submit" at bounding box center [918, 24] width 44 height 13
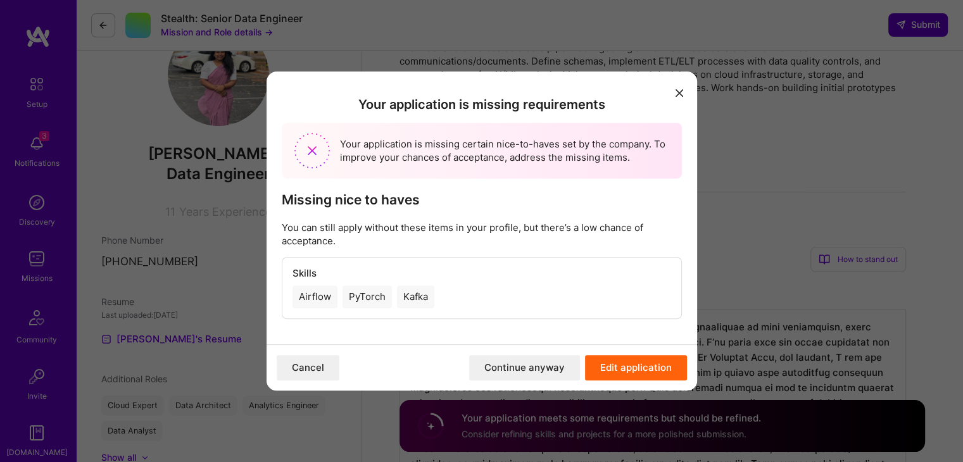
scroll to position [53, 0]
click at [633, 367] on button "Edit application" at bounding box center [636, 367] width 102 height 25
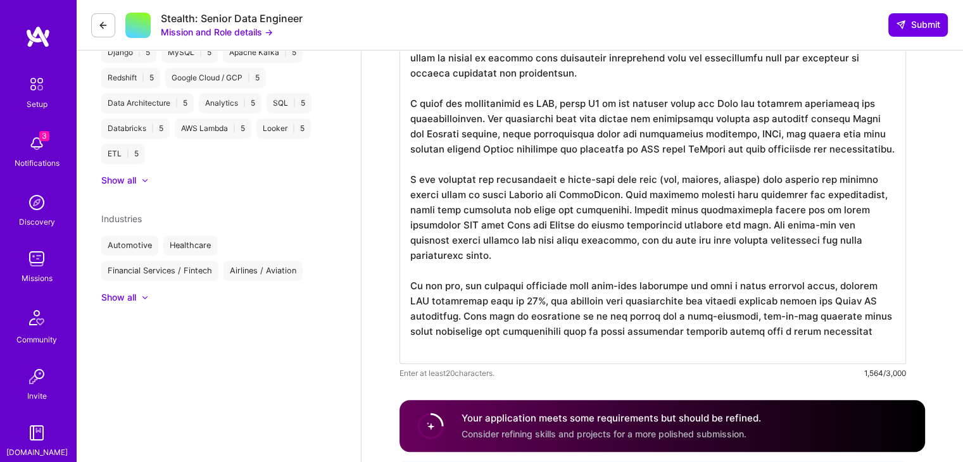
scroll to position [672, 0]
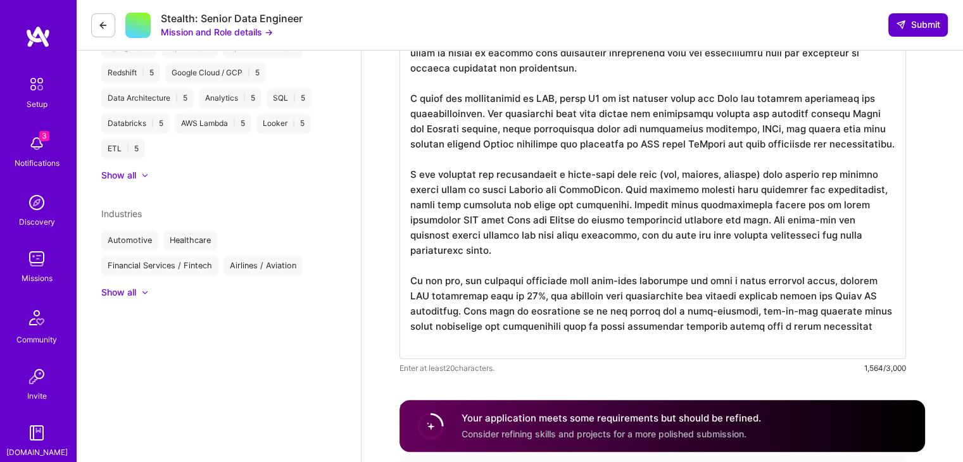
click at [925, 26] on span "Submit" at bounding box center [918, 24] width 44 height 13
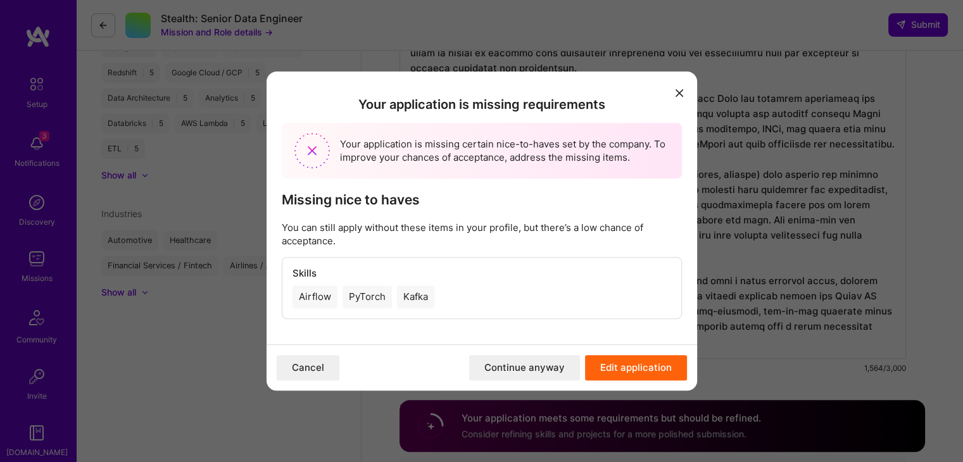
click at [599, 365] on button "Edit application" at bounding box center [636, 367] width 102 height 25
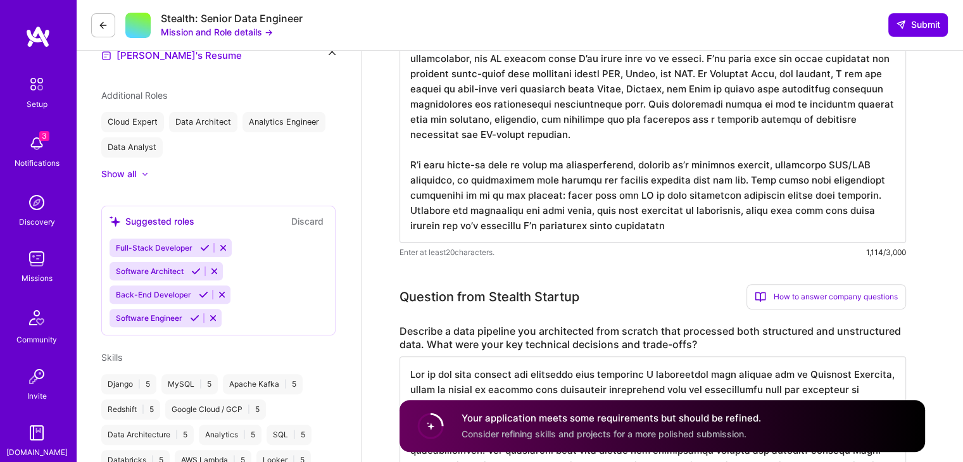
scroll to position [337, 0]
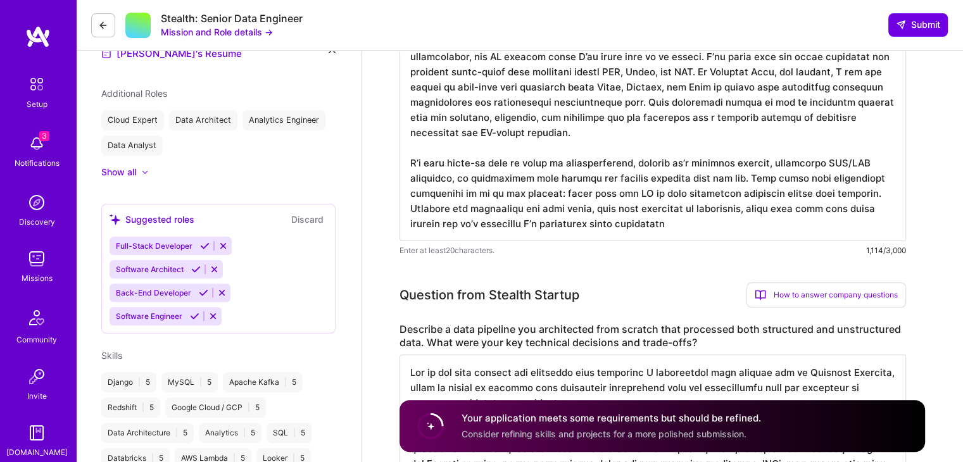
click at [319, 217] on button "Discard" at bounding box center [307, 219] width 40 height 15
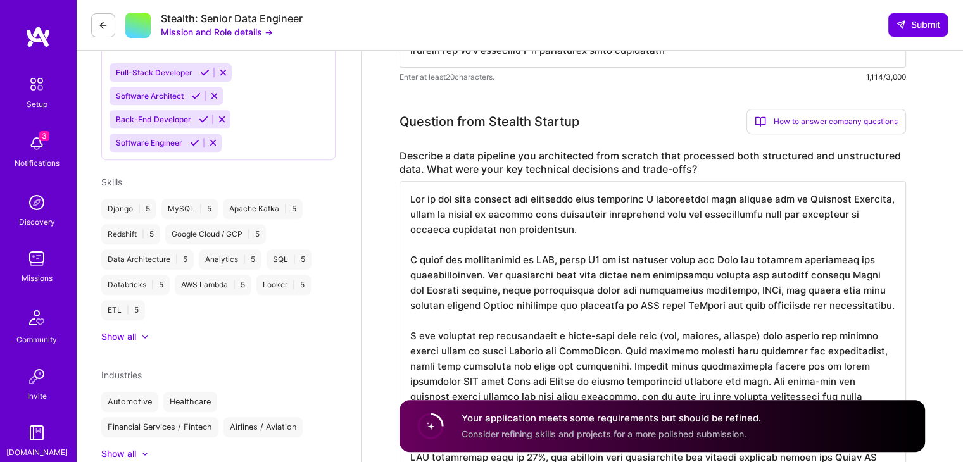
scroll to position [516, 0]
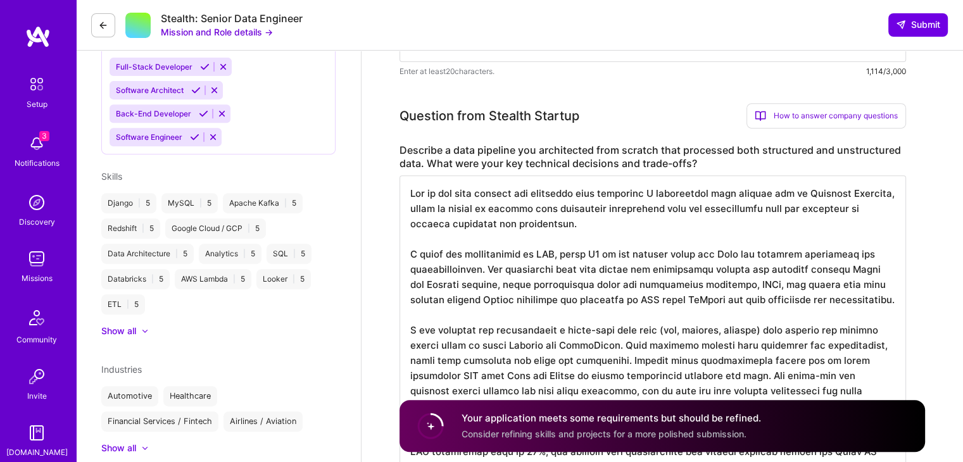
click at [134, 329] on div "Show all" at bounding box center [118, 331] width 35 height 13
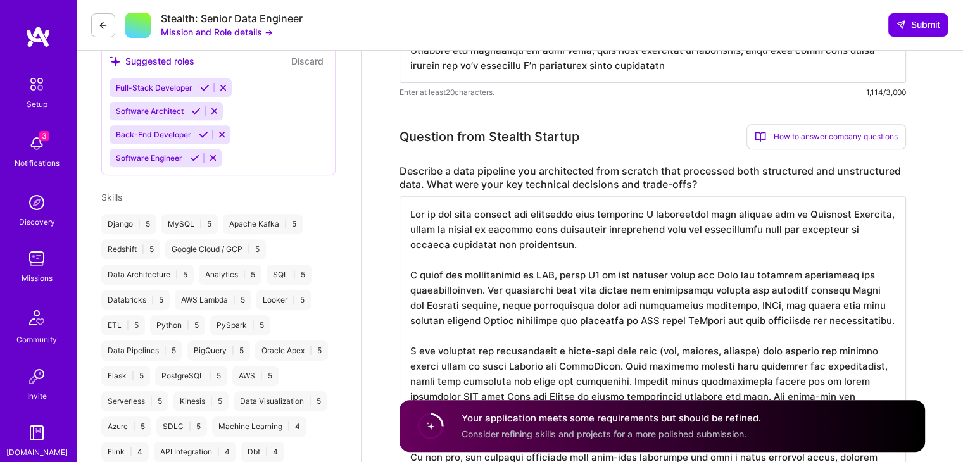
scroll to position [0, 0]
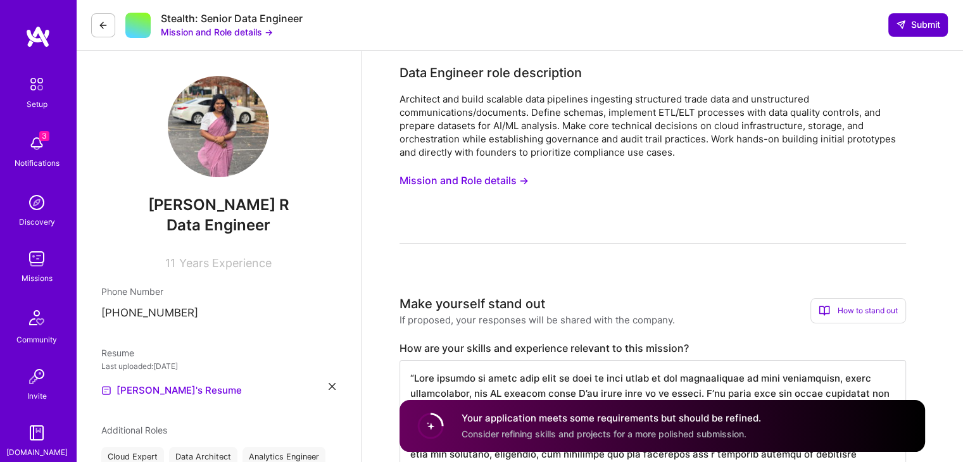
click at [926, 21] on span "Submit" at bounding box center [918, 24] width 44 height 13
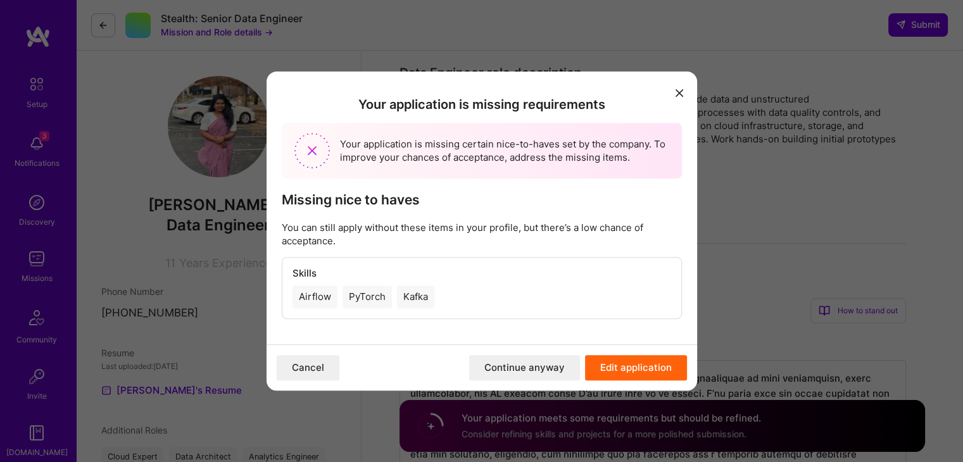
click at [517, 377] on button "Continue anyway" at bounding box center [524, 367] width 111 height 25
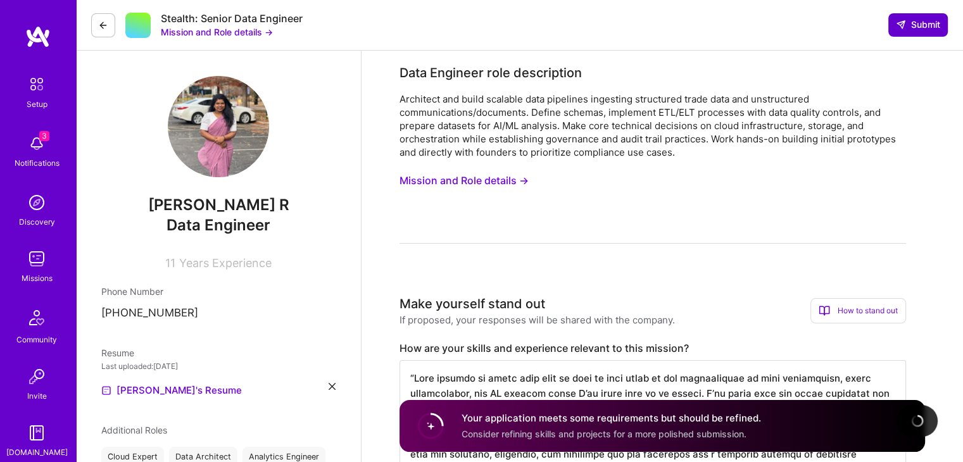
click at [912, 27] on span "Submit" at bounding box center [918, 24] width 44 height 13
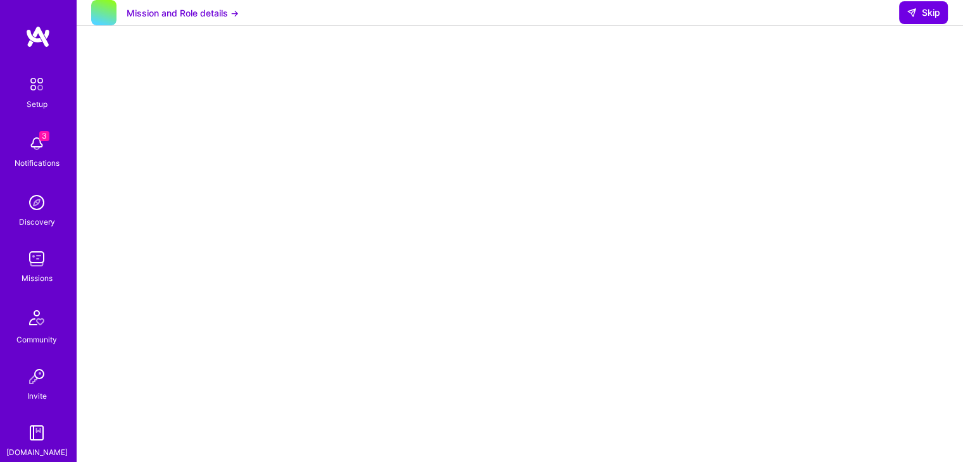
scroll to position [251, 0]
click at [924, 19] on span "Skip" at bounding box center [923, 12] width 34 height 13
select select "US"
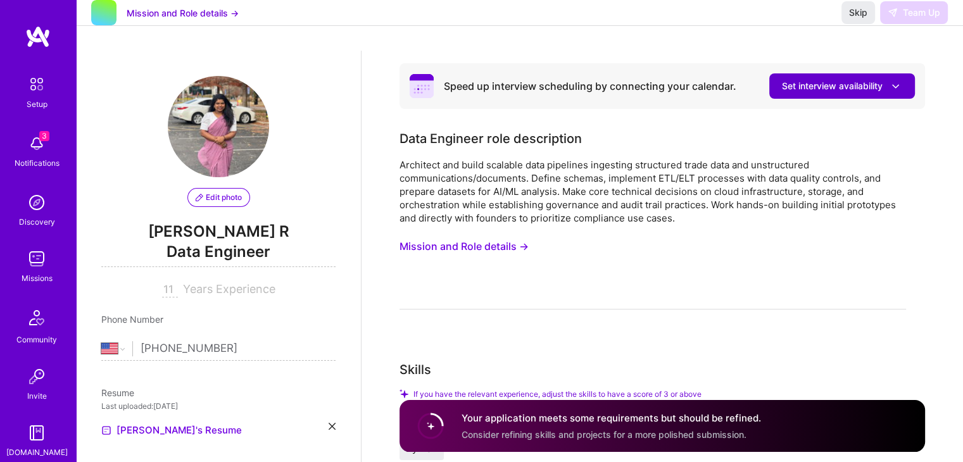
click at [845, 84] on span "Set interview availability" at bounding box center [842, 86] width 120 height 13
click at [686, 423] on h4 "Your application meets some requirements but should be refined." at bounding box center [610, 417] width 299 height 13
